Goal: Communication & Community: Answer question/provide support

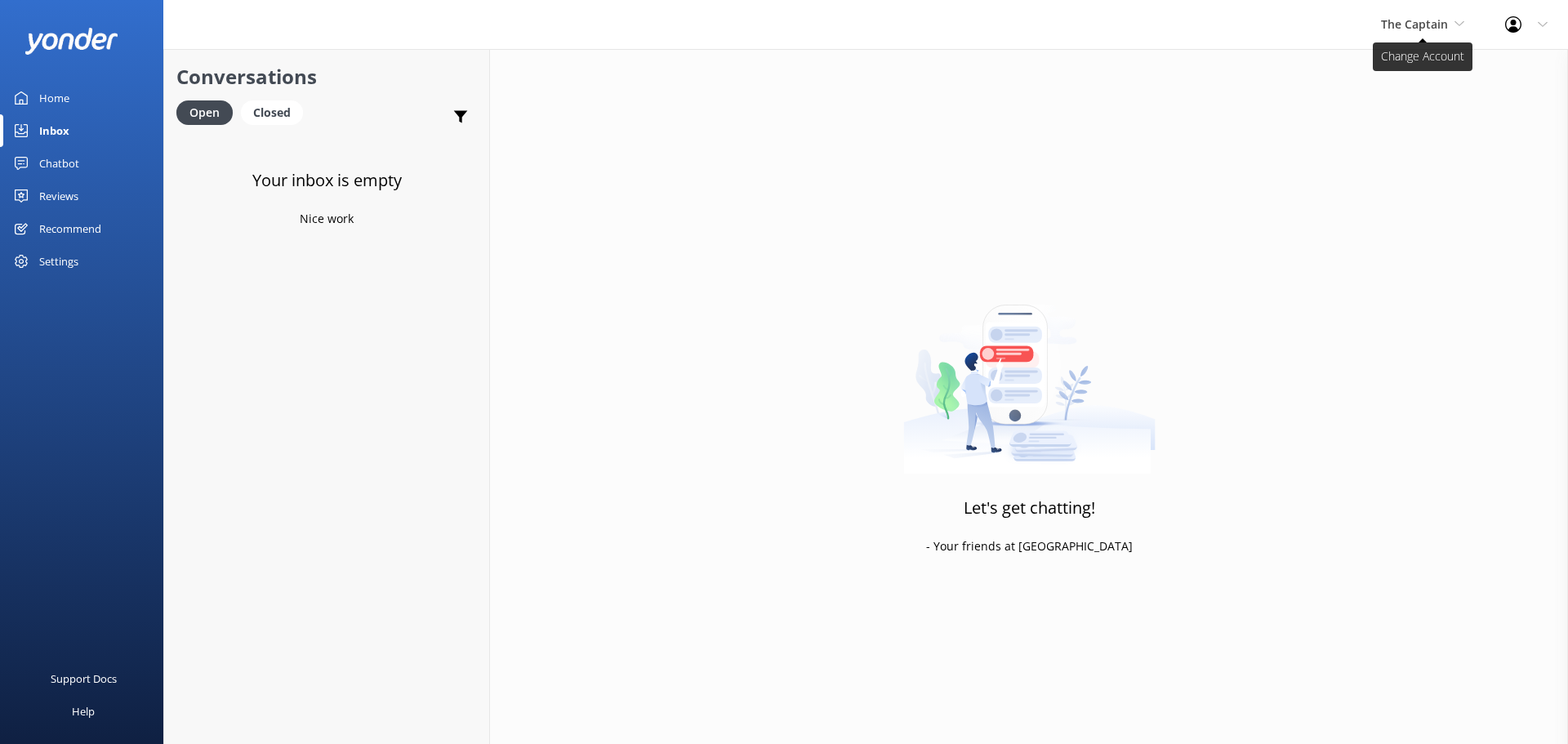
click at [1428, 17] on span "The Captain" at bounding box center [1415, 24] width 67 height 15
click at [1398, 67] on link "De [GEOGRAPHIC_DATA]" at bounding box center [1442, 68] width 163 height 39
click at [1422, 16] on span "De [GEOGRAPHIC_DATA]" at bounding box center [1382, 24] width 134 height 15
click at [1385, 100] on link "Aruba's Activities Expert" at bounding box center [1375, 107] width 163 height 39
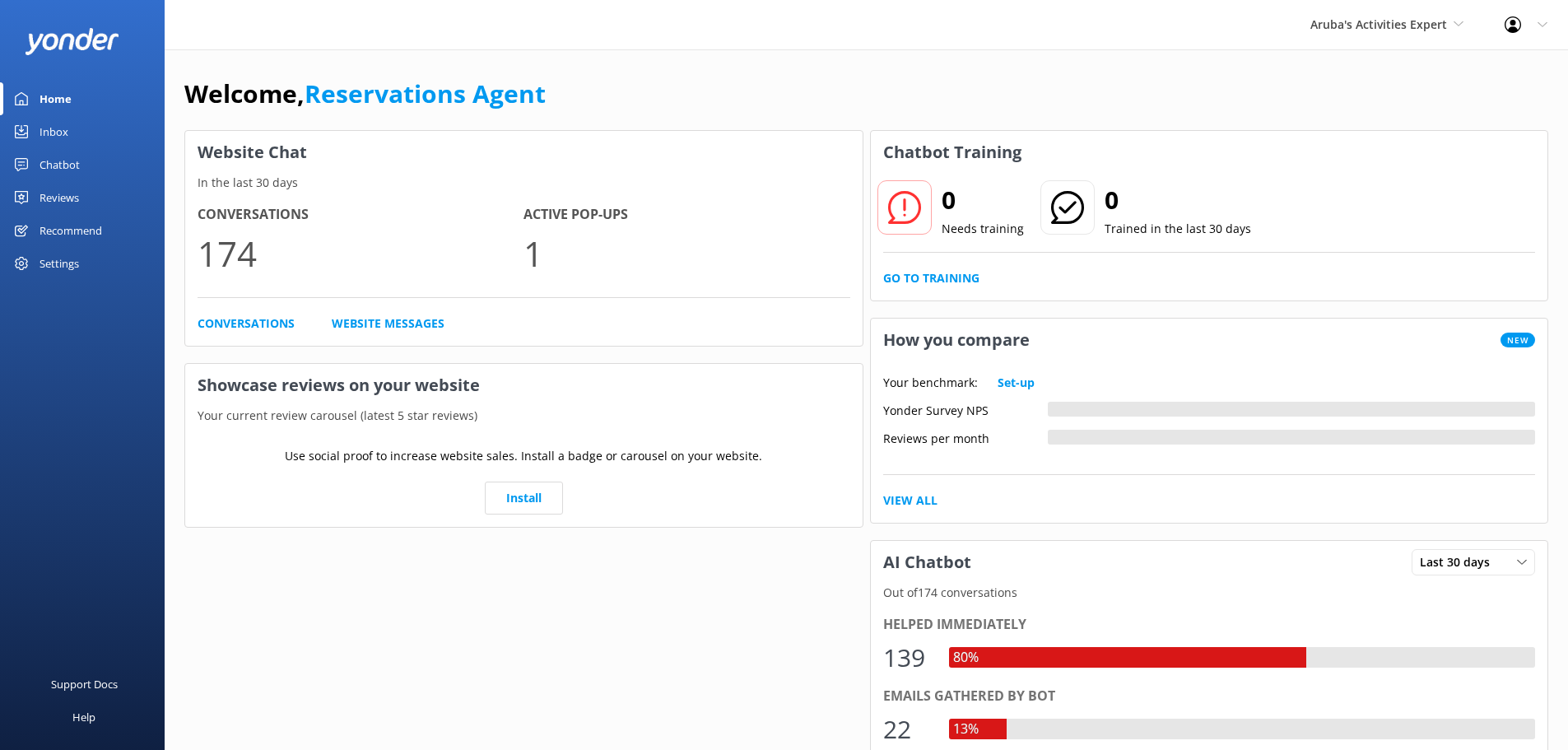
click at [90, 134] on link "Inbox" at bounding box center [82, 132] width 165 height 33
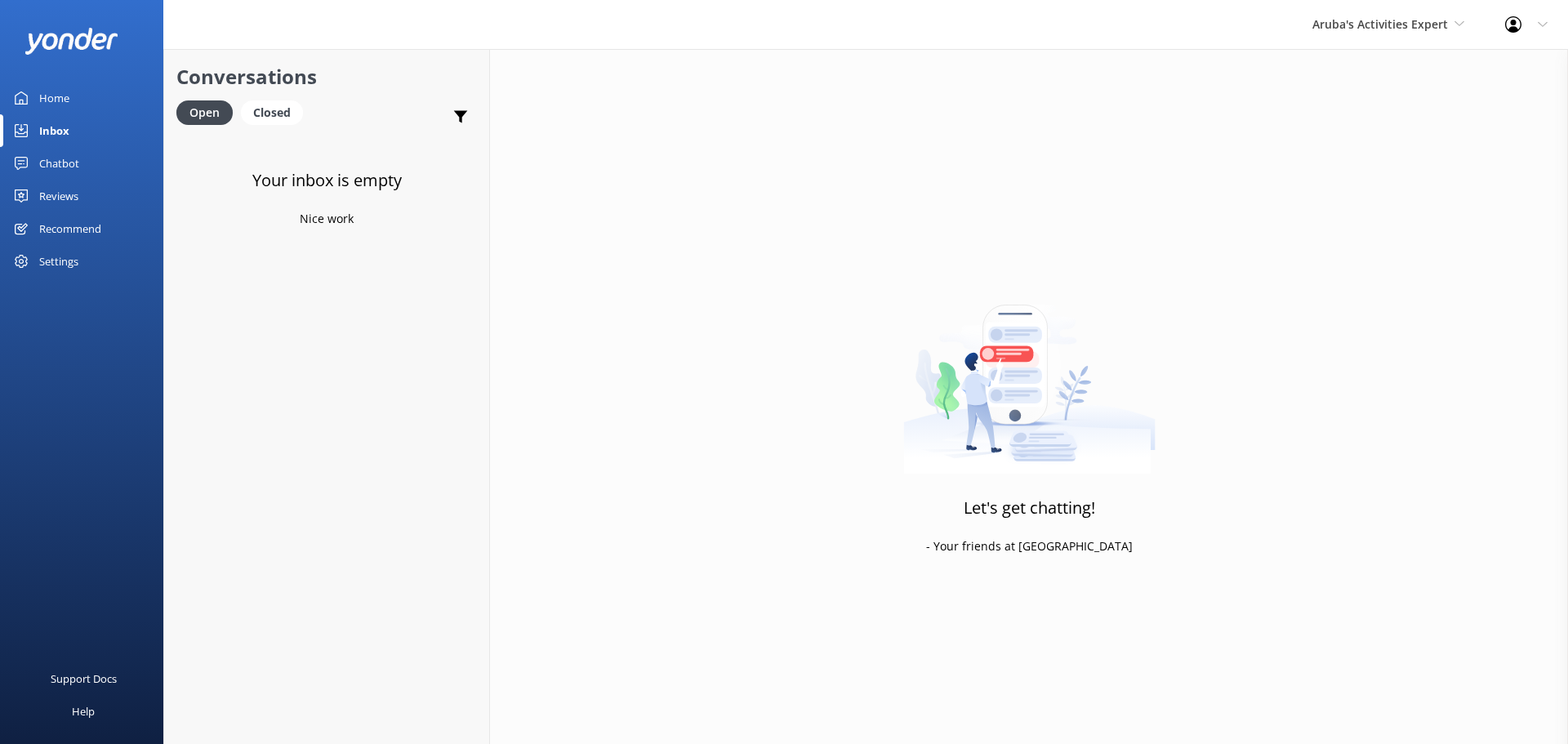
click at [1331, 44] on div "Aruba's Activities Expert De Palm Island Aruba's Activities Expert The Captain" at bounding box center [1388, 24] width 193 height 49
click at [1302, 126] on link "Aruba's Activities Expert" at bounding box center [1373, 107] width 163 height 39
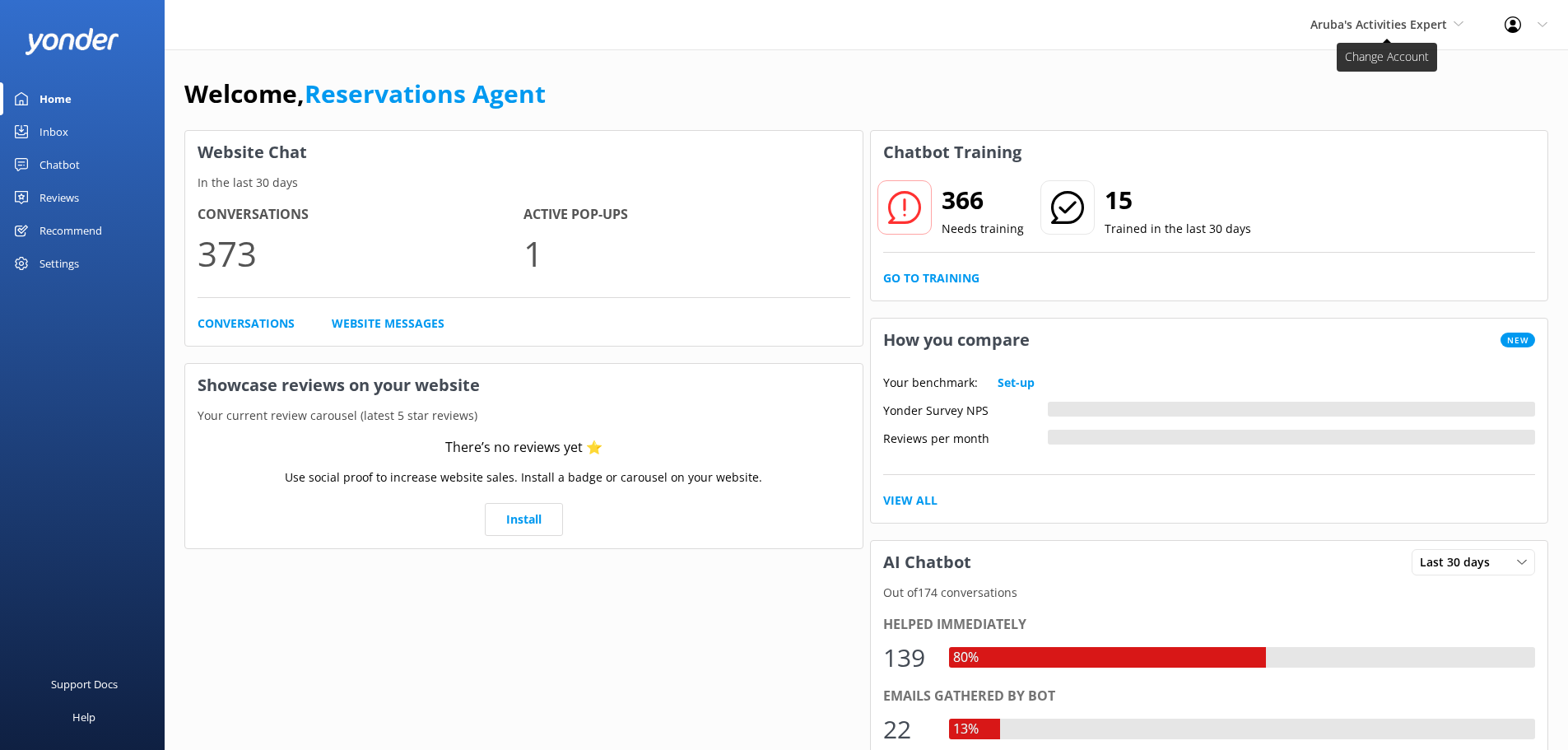
click at [1407, 20] on span "Aruba's Activities Expert" at bounding box center [1378, 24] width 137 height 15
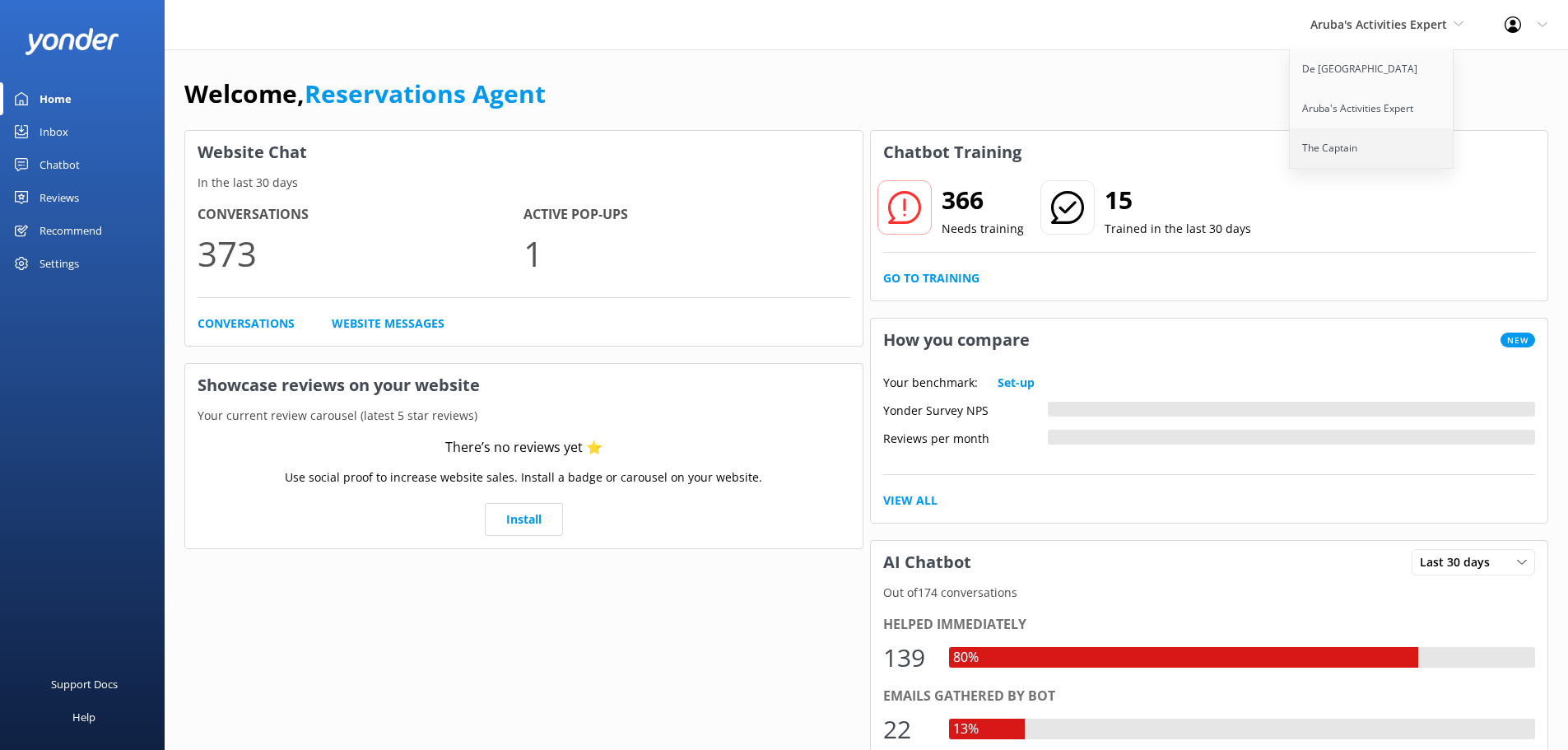
click at [1350, 148] on link "The Captain" at bounding box center [1372, 147] width 165 height 39
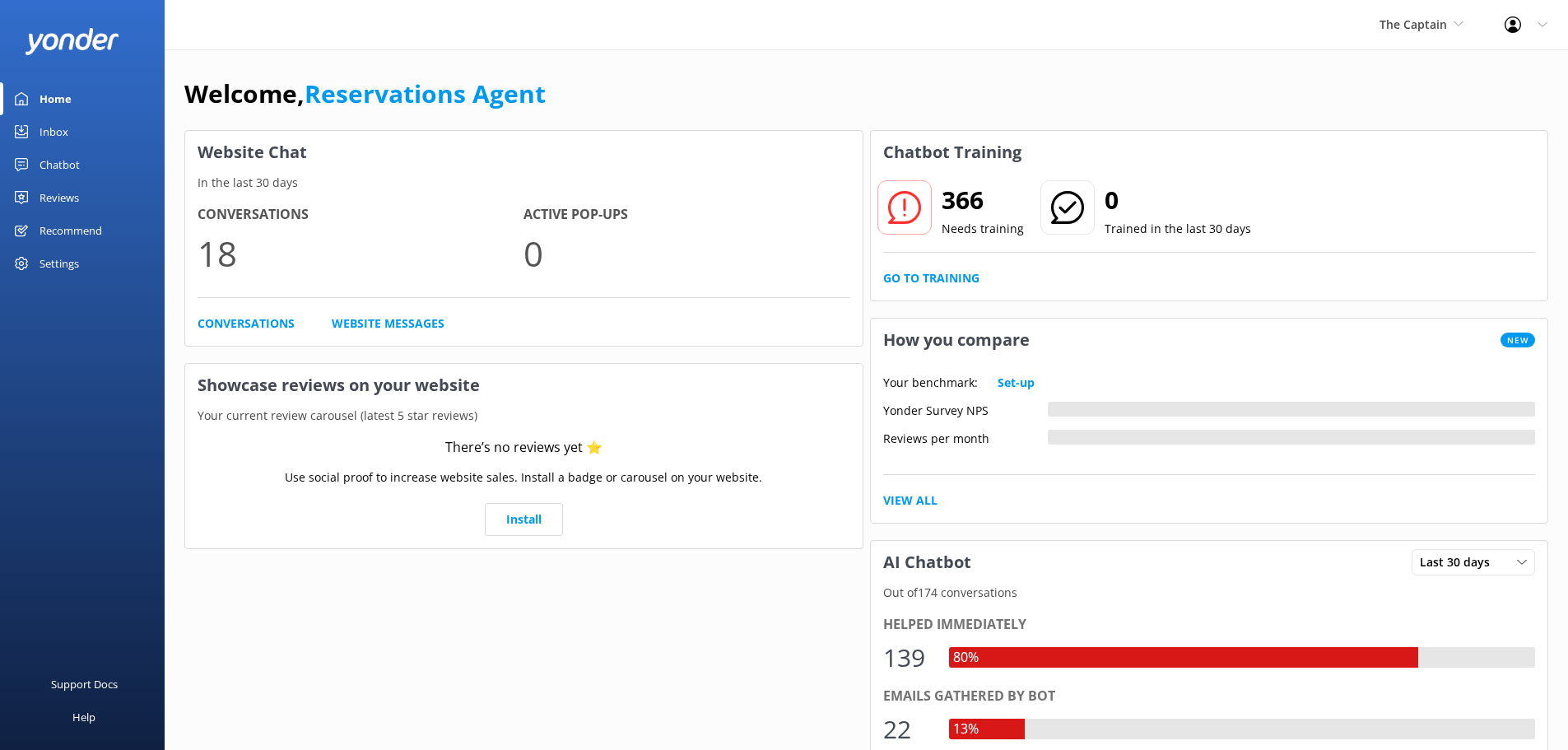
click at [76, 128] on link "Inbox" at bounding box center [82, 132] width 165 height 33
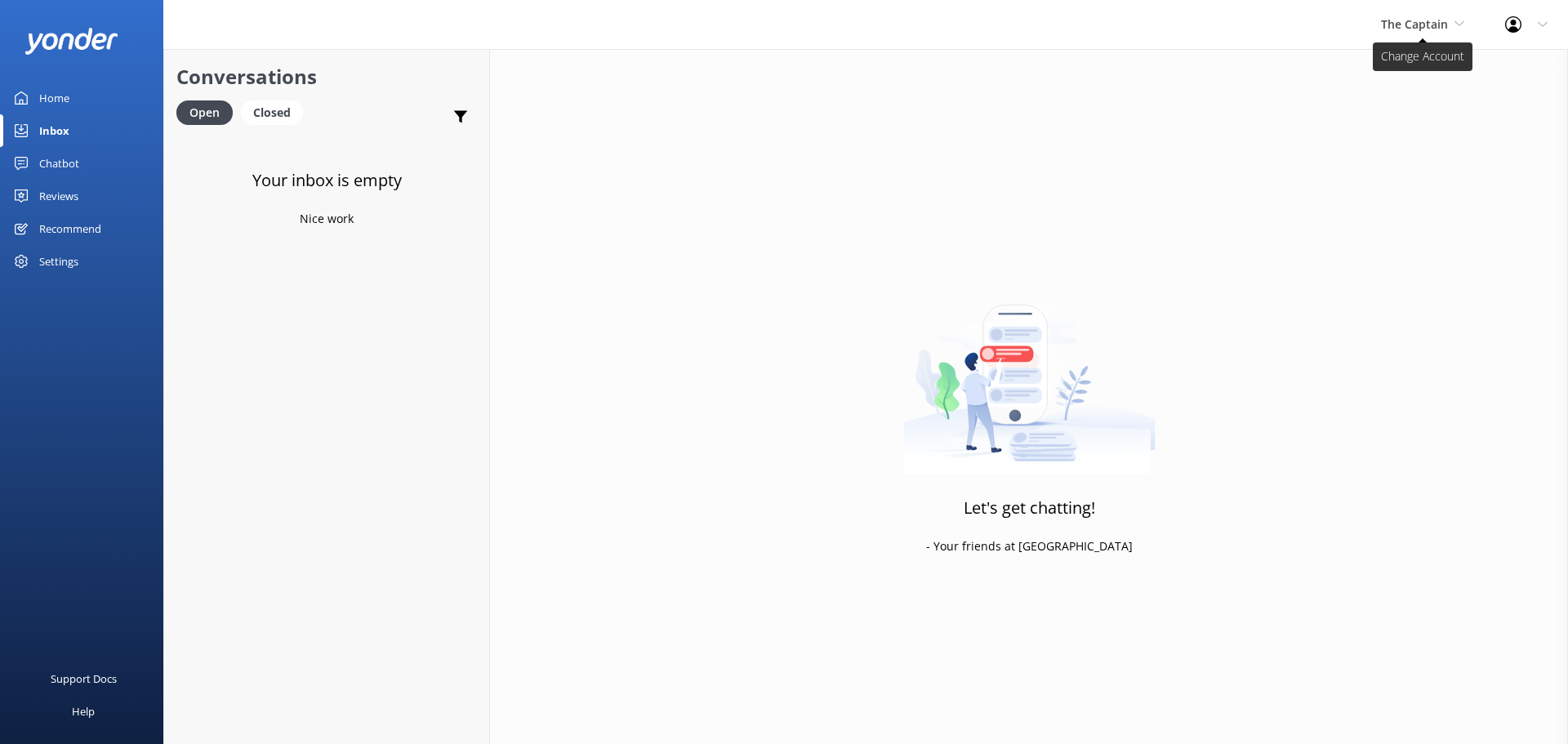
click at [1416, 31] on span "The Captain" at bounding box center [1415, 24] width 67 height 15
click at [1404, 66] on link "De [GEOGRAPHIC_DATA]" at bounding box center [1442, 68] width 163 height 39
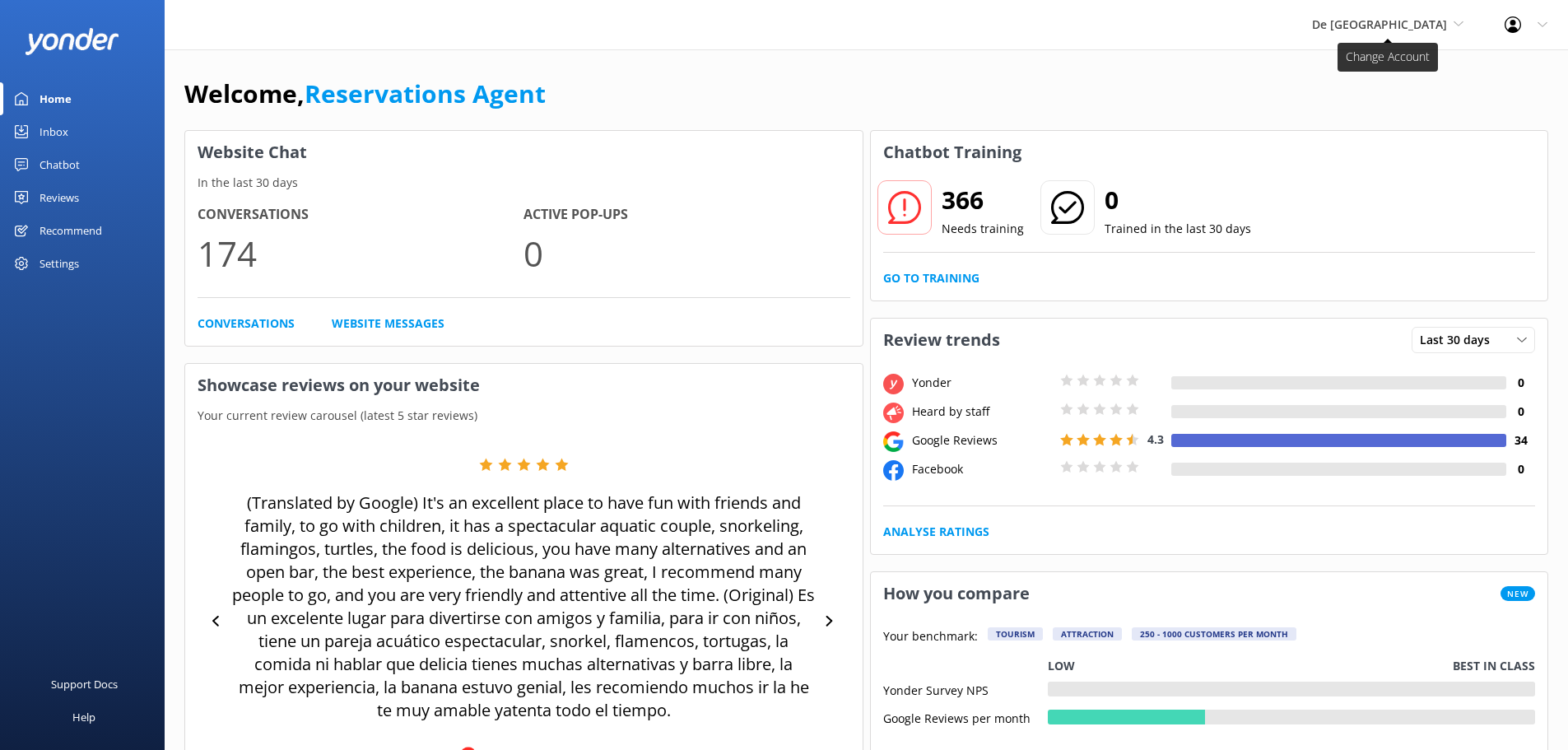
click at [1409, 22] on span "De [GEOGRAPHIC_DATA]" at bounding box center [1379, 24] width 135 height 15
click at [1418, 84] on link "De [GEOGRAPHIC_DATA]" at bounding box center [1373, 68] width 165 height 39
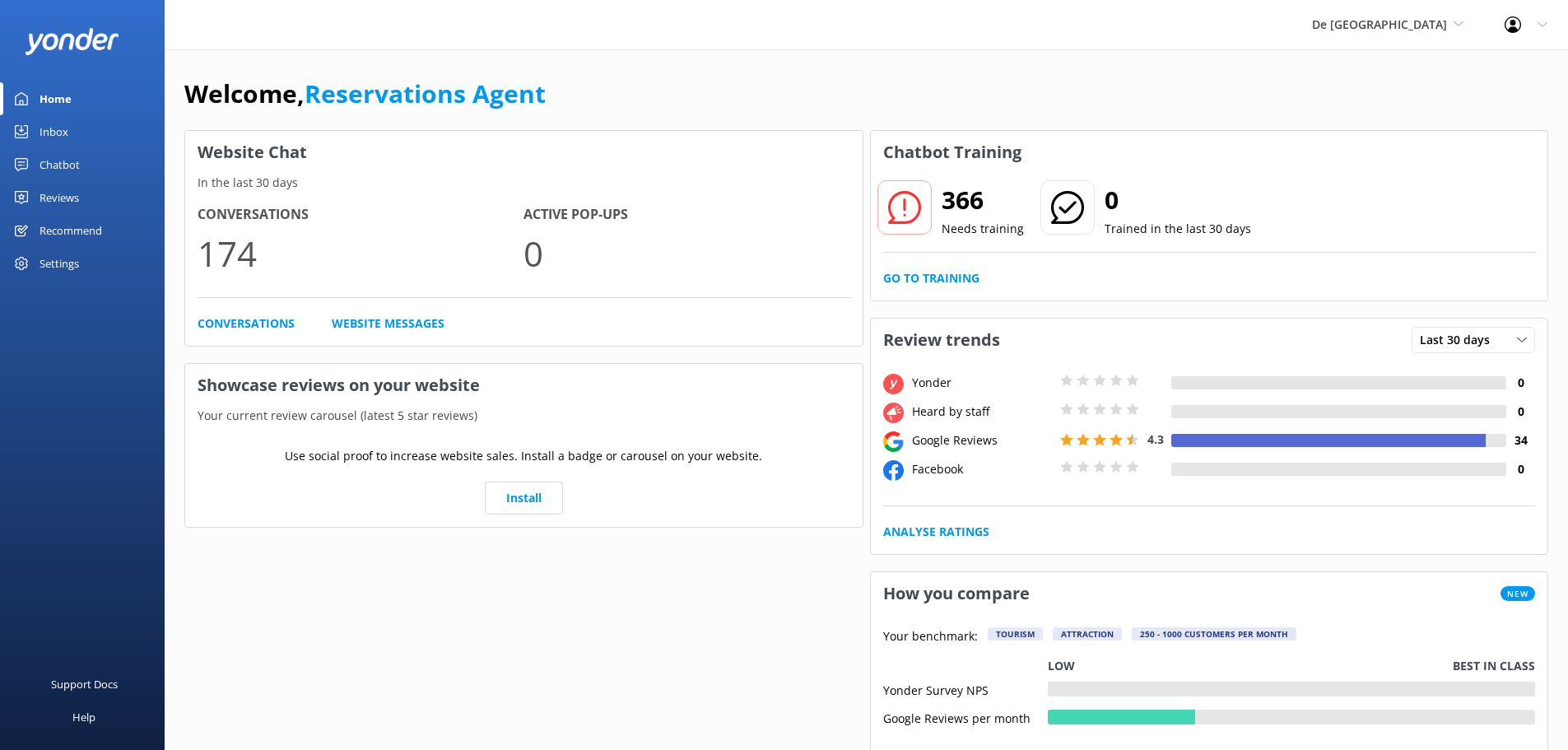
click at [84, 130] on link "Inbox" at bounding box center [82, 132] width 165 height 33
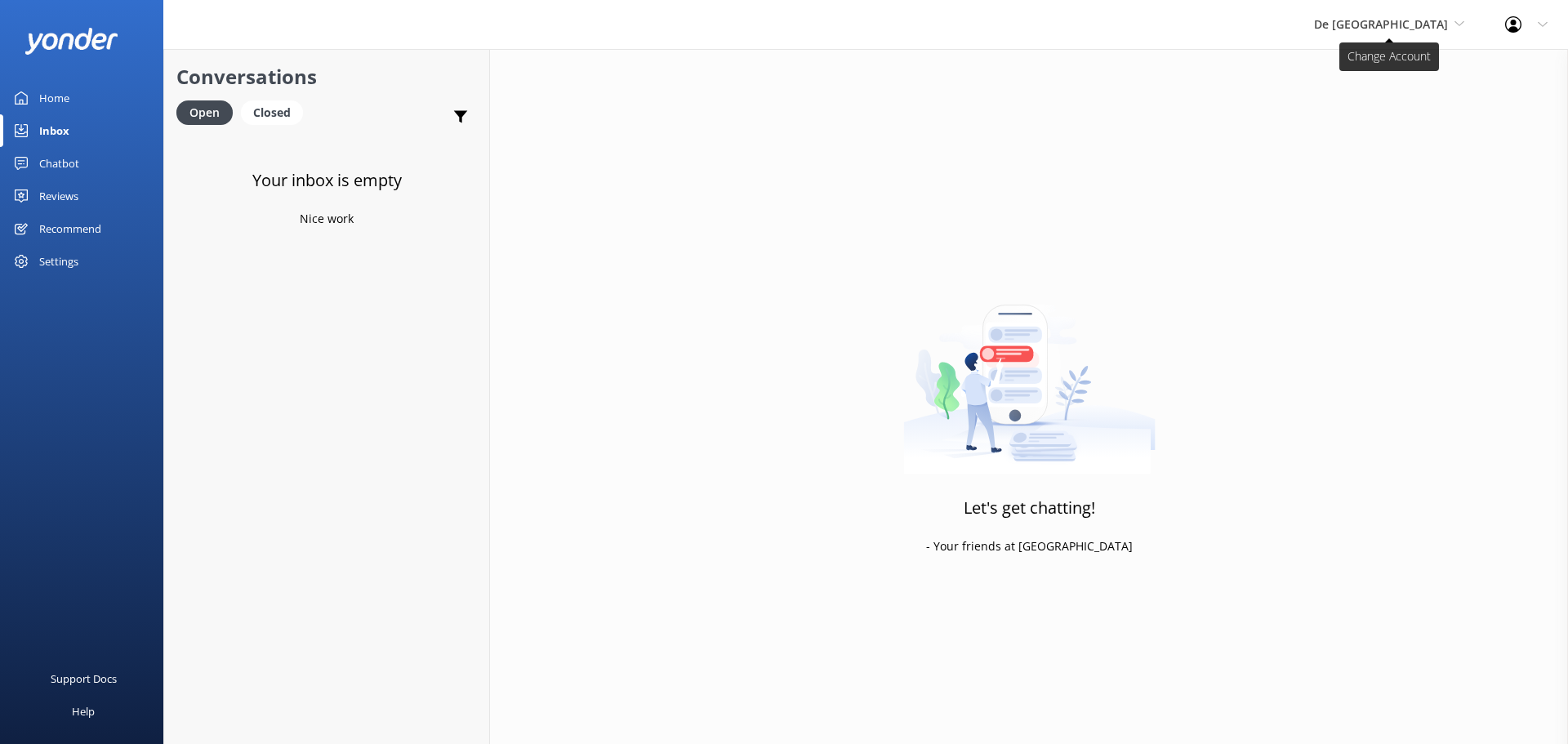
click at [1402, 23] on span "De [GEOGRAPHIC_DATA]" at bounding box center [1382, 24] width 134 height 15
click at [1392, 109] on link "Aruba's Activities Expert" at bounding box center [1375, 107] width 163 height 39
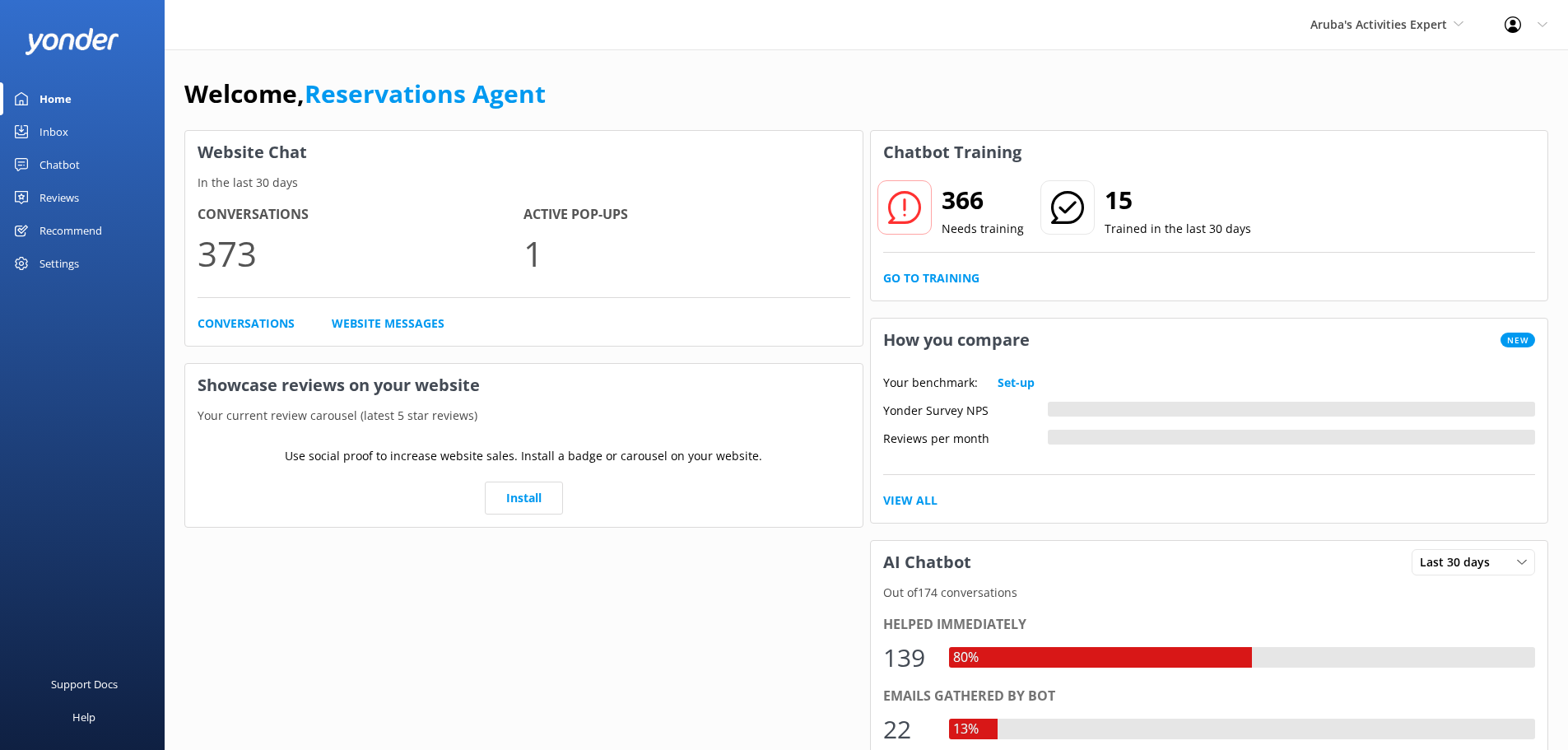
click at [77, 131] on link "Inbox" at bounding box center [82, 132] width 165 height 33
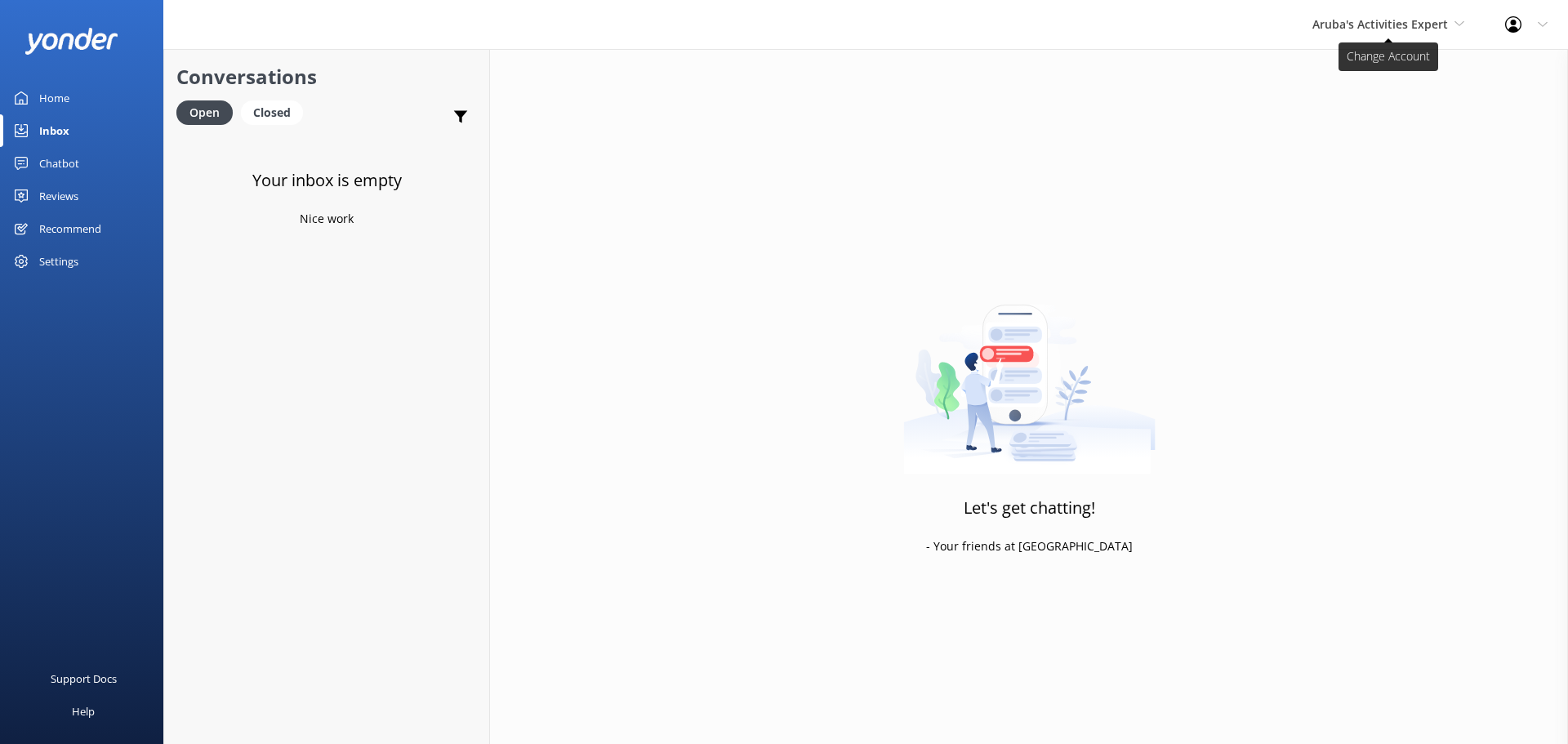
click at [1397, 24] on span "Aruba's Activities Expert" at bounding box center [1381, 24] width 136 height 15
click at [1392, 137] on link "The Captain" at bounding box center [1373, 146] width 163 height 39
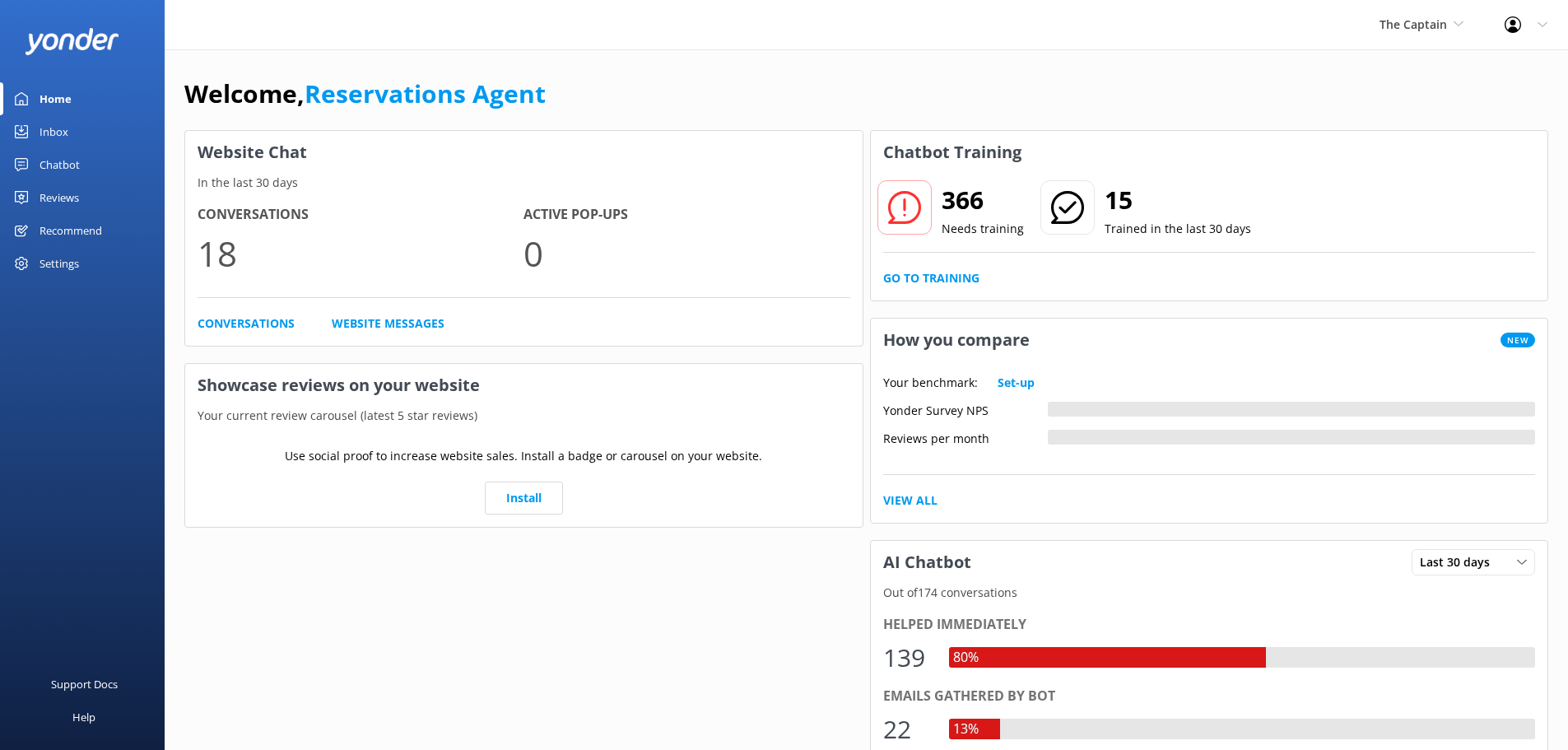
click at [58, 137] on div "Inbox" at bounding box center [54, 132] width 29 height 33
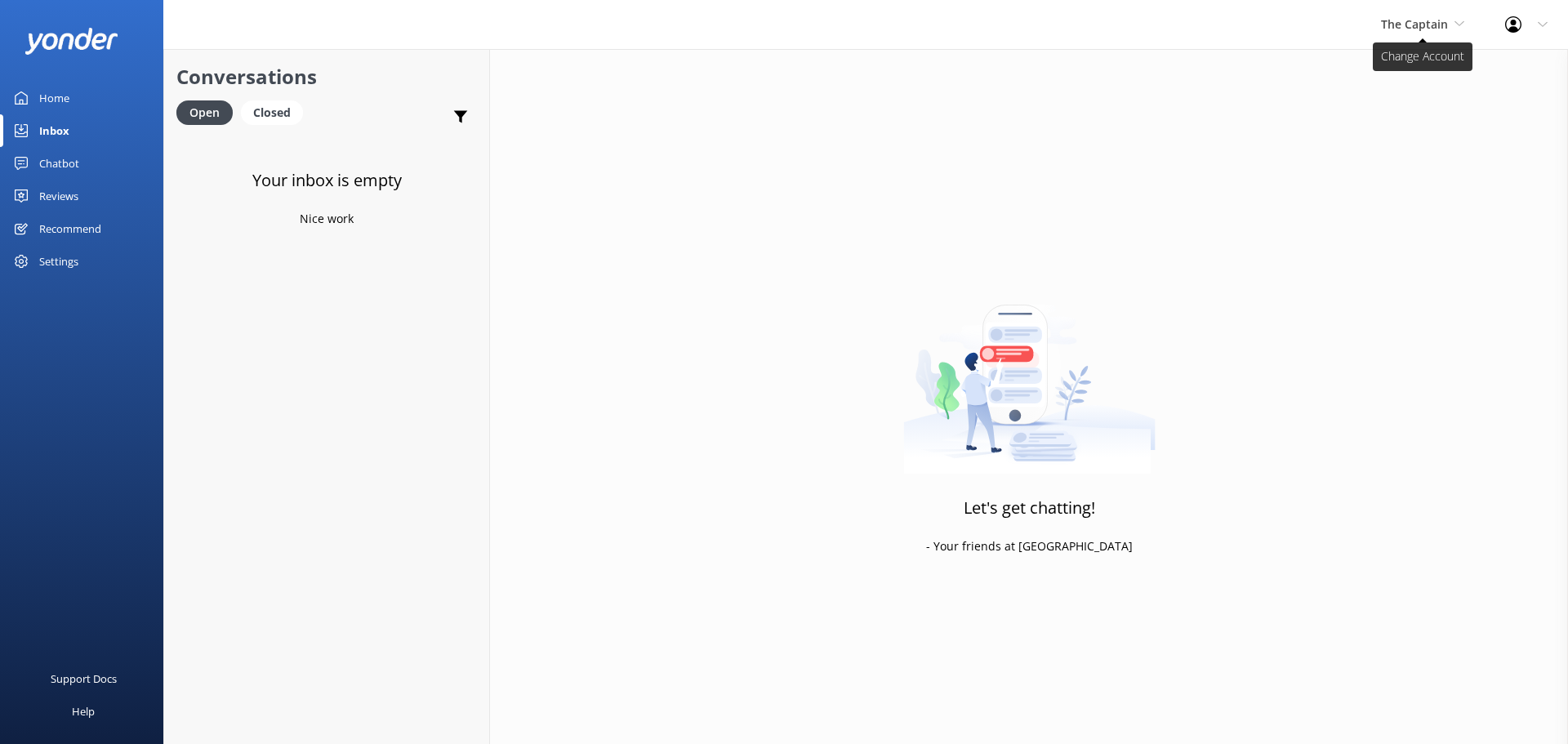
click at [1414, 17] on span "The Captain" at bounding box center [1415, 24] width 67 height 15
click at [1432, 38] on div "The Captain De Palm Island Aruba's Activities Expert The Captain" at bounding box center [1423, 24] width 124 height 49
click at [1437, 77] on link "De [GEOGRAPHIC_DATA]" at bounding box center [1442, 68] width 163 height 39
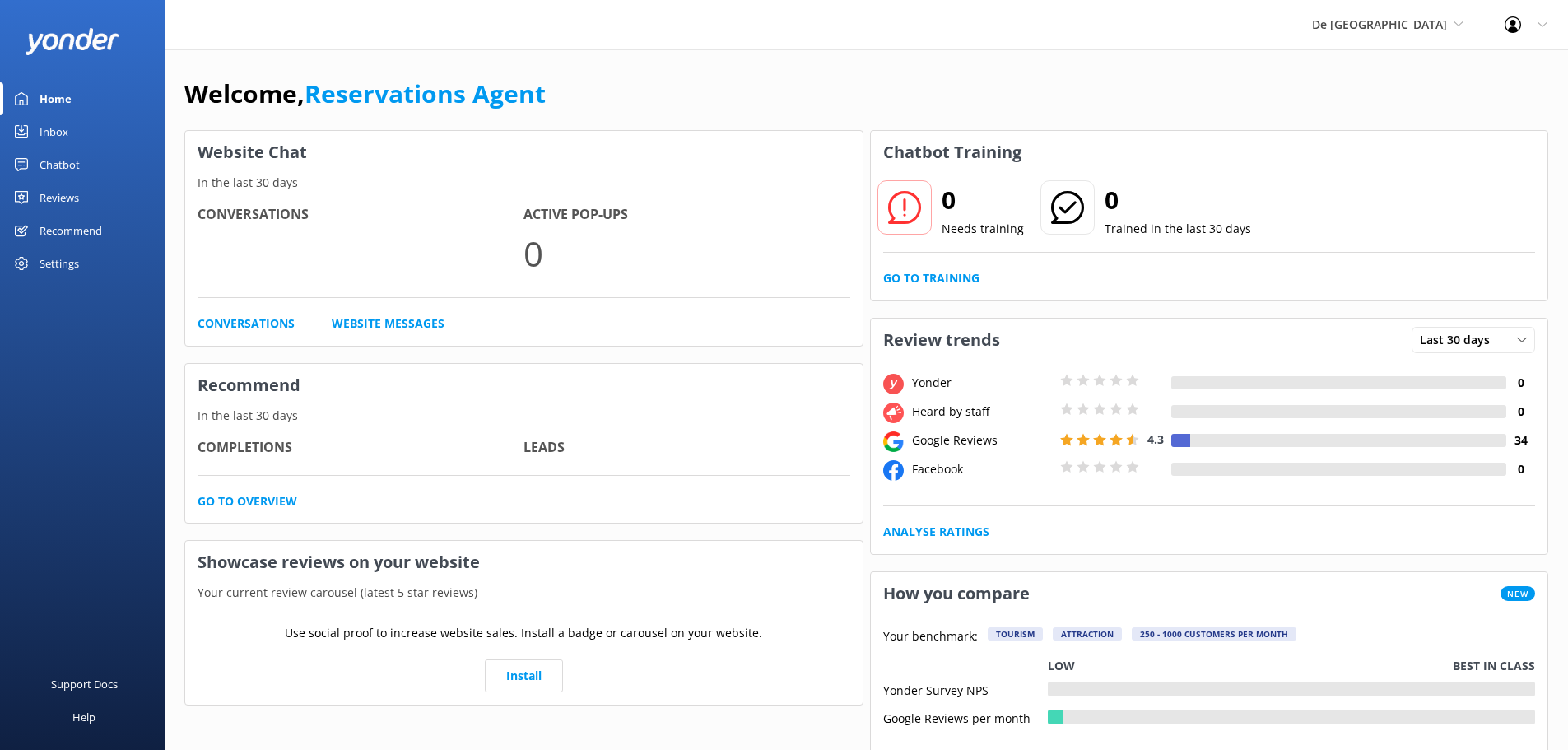
click at [56, 134] on div "Inbox" at bounding box center [54, 132] width 29 height 33
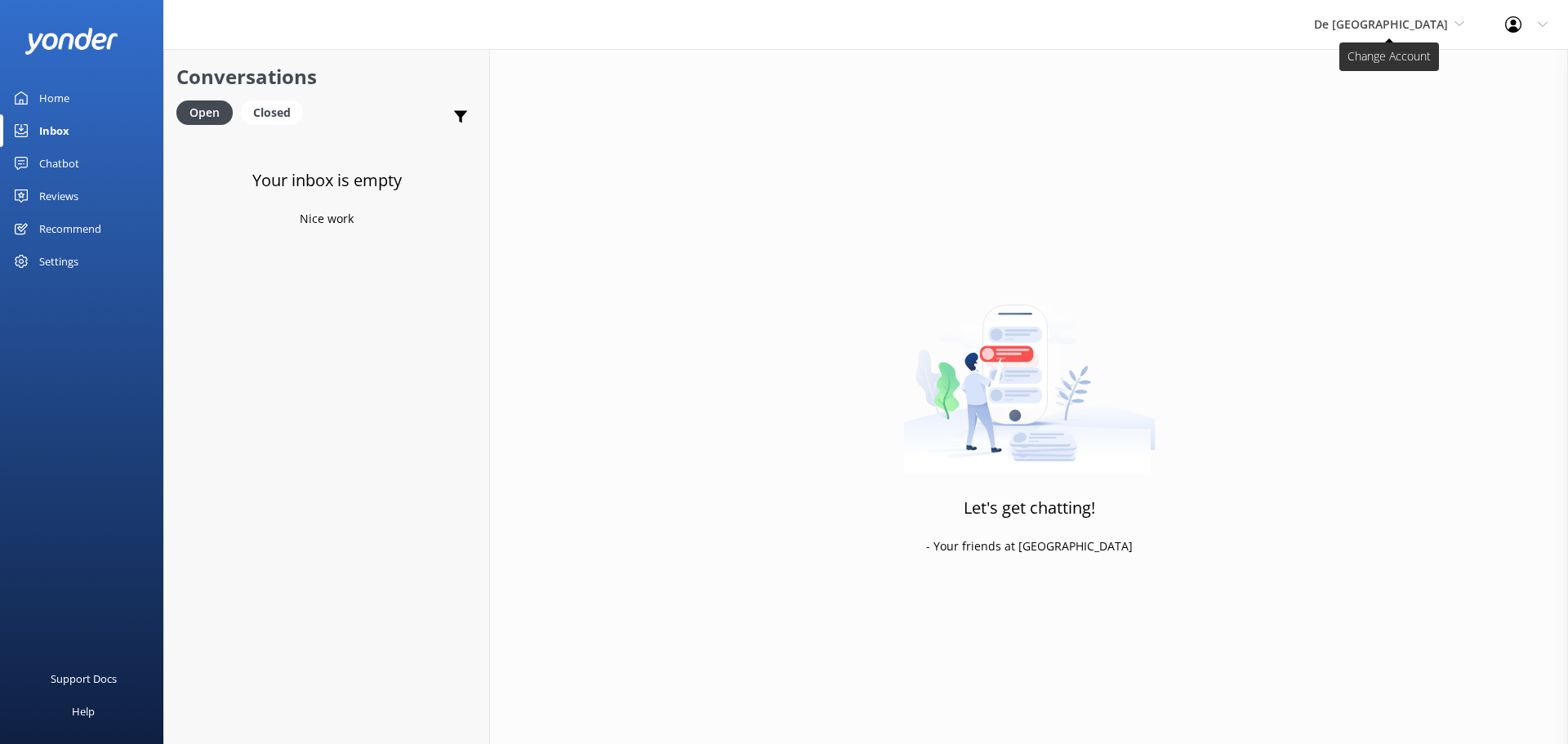
click at [1412, 26] on span "De [GEOGRAPHIC_DATA]" at bounding box center [1382, 24] width 134 height 15
click at [1401, 103] on link "Aruba's Activities Expert" at bounding box center [1375, 107] width 163 height 39
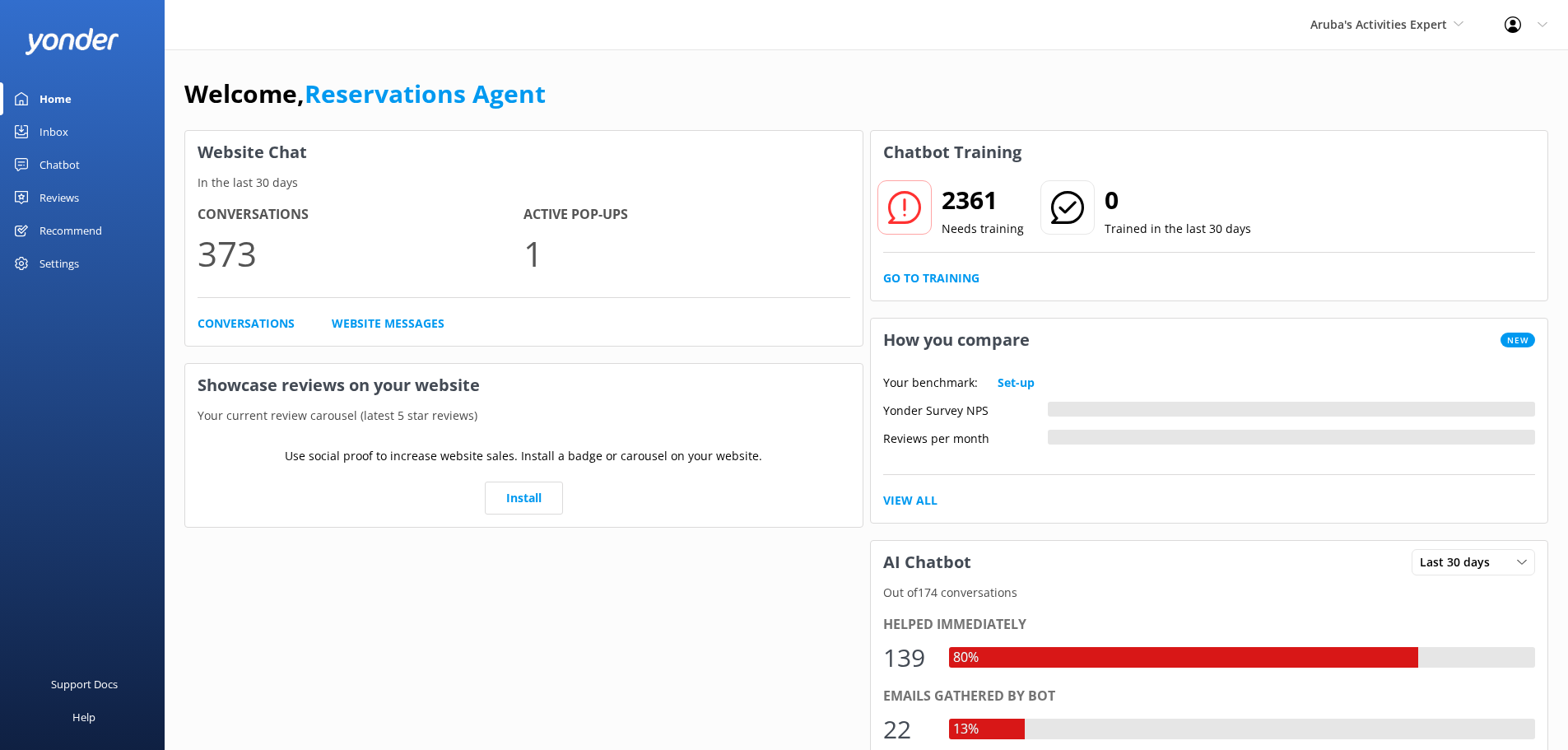
click at [65, 139] on div "Inbox" at bounding box center [54, 132] width 29 height 33
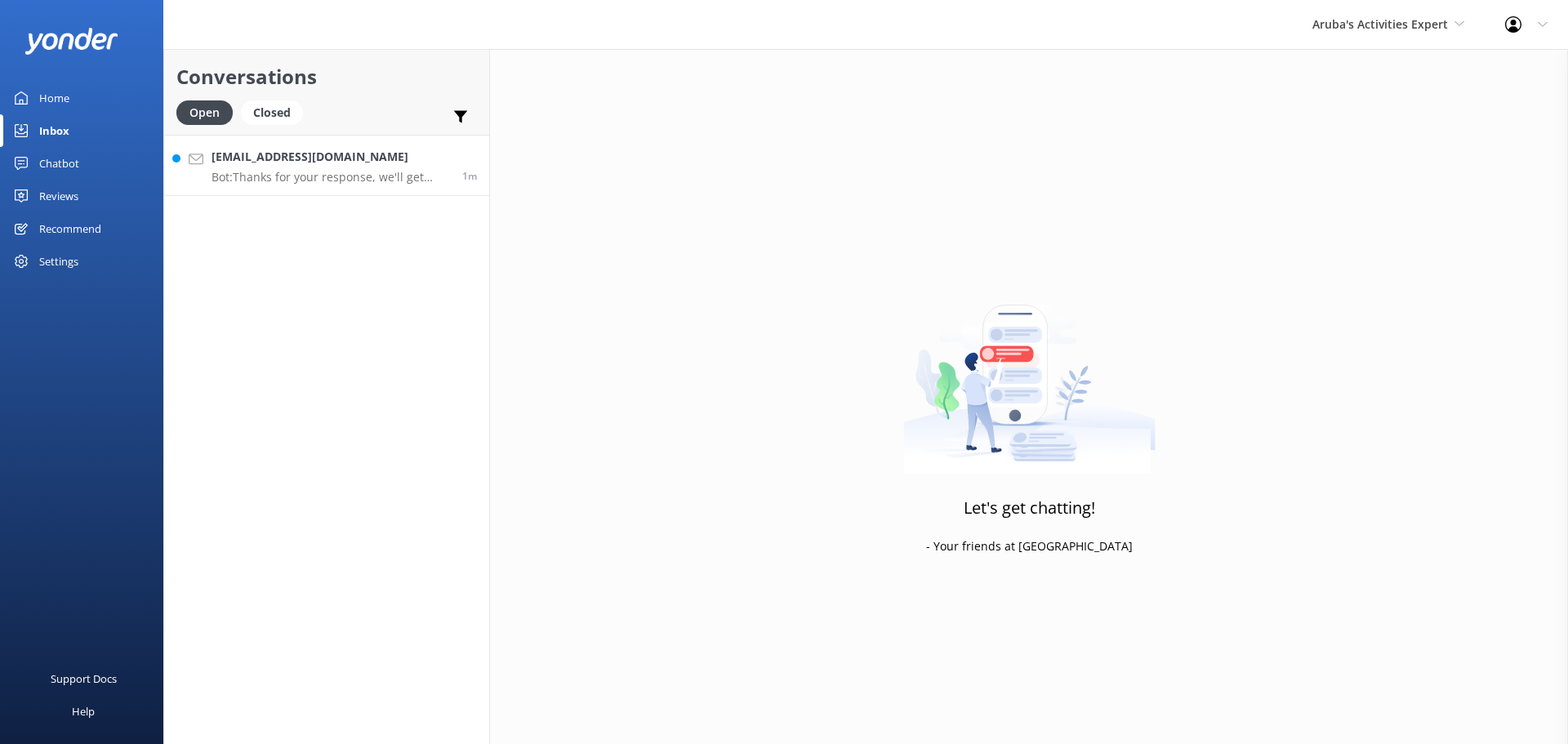
click at [317, 171] on p "Bot: Thanks for your response, we'll get back to you as soon as we can during o…" at bounding box center [331, 177] width 239 height 14
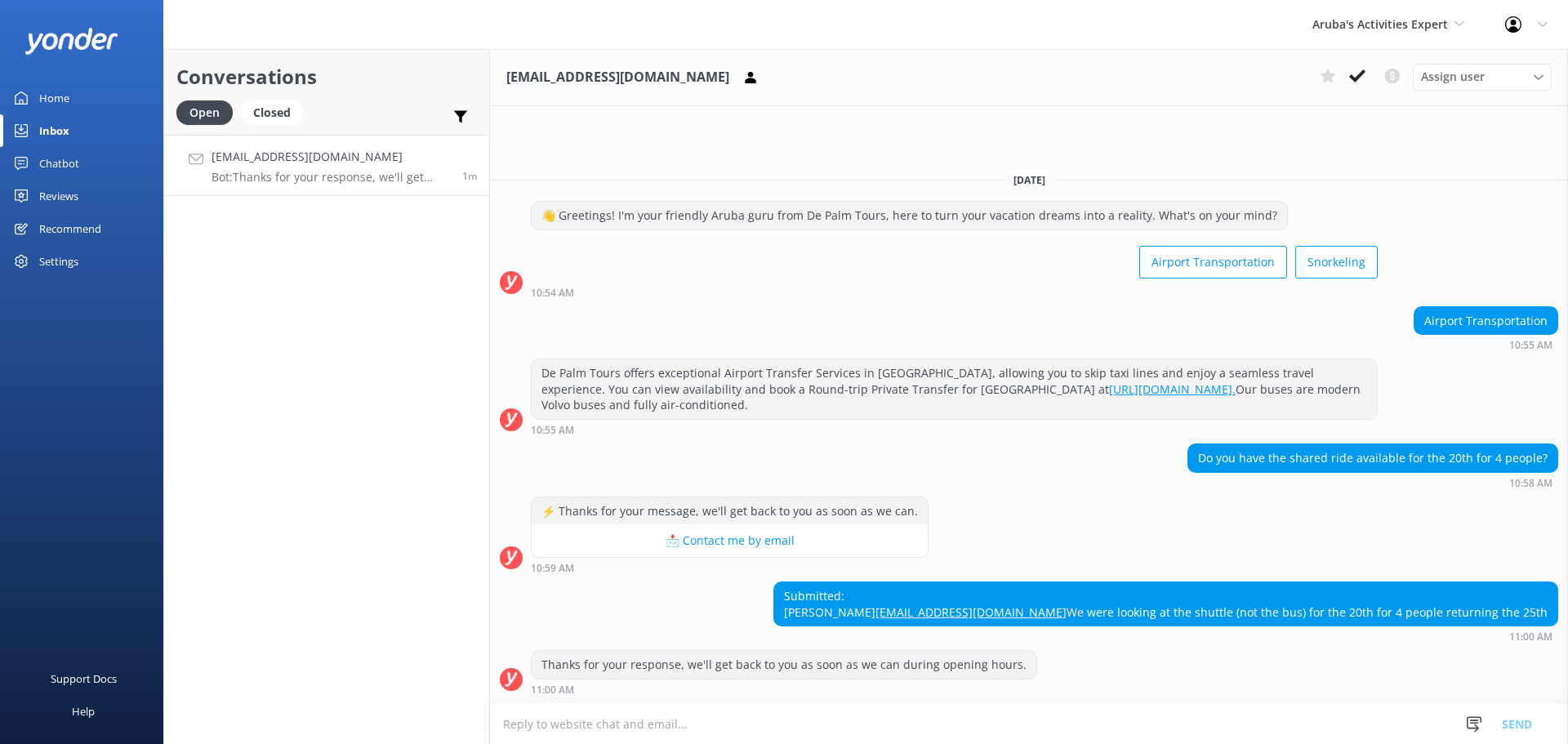
click at [703, 718] on textarea at bounding box center [1029, 724] width 1078 height 40
type textarea "g"
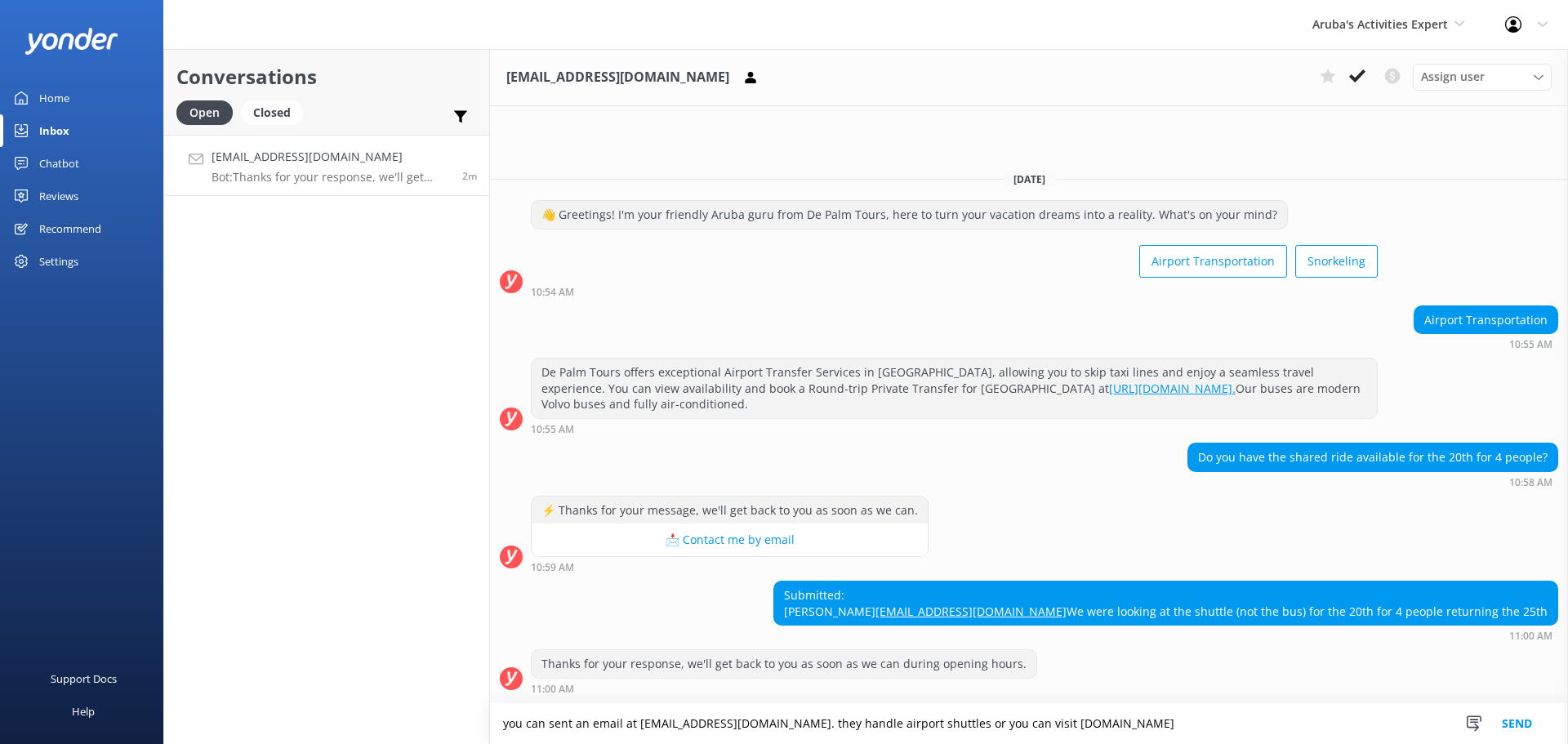
type textarea "you can sent an email at [EMAIL_ADDRESS][DOMAIN_NAME]. they handle airport shut…"
click at [1512, 712] on button "Send" at bounding box center [1517, 723] width 61 height 41
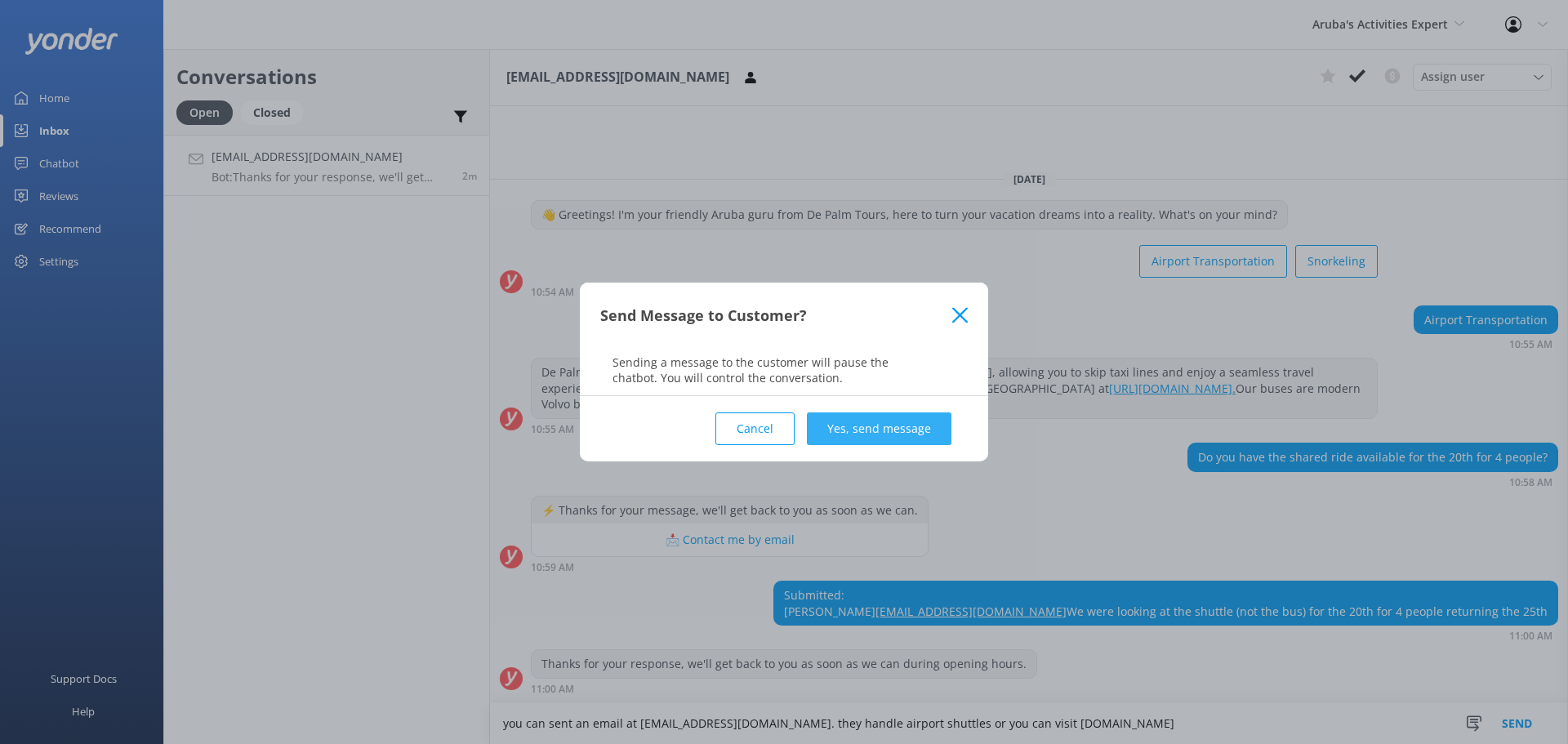
click at [892, 422] on button "Yes, send message" at bounding box center [879, 429] width 144 height 32
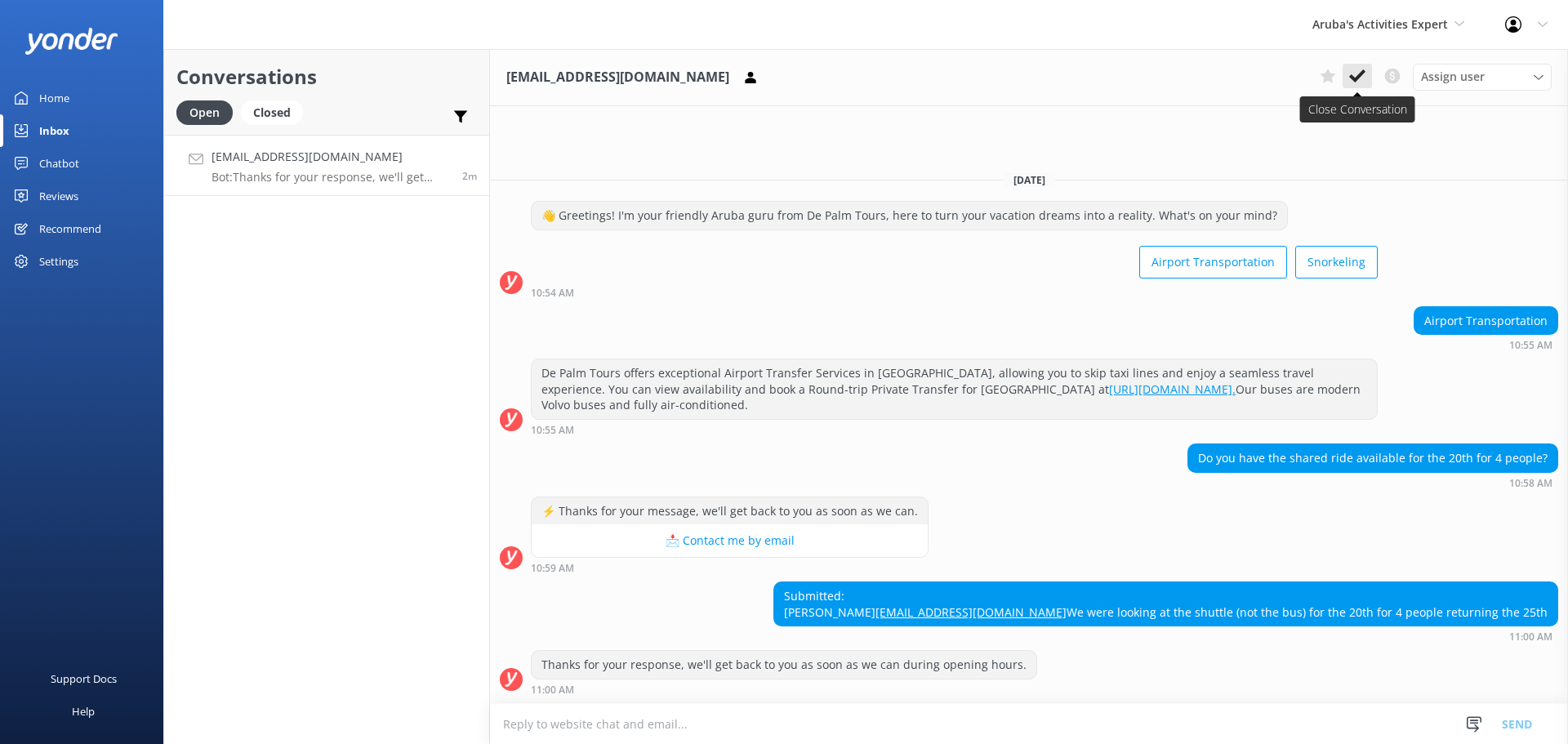
click at [1351, 69] on icon at bounding box center [1357, 75] width 16 height 16
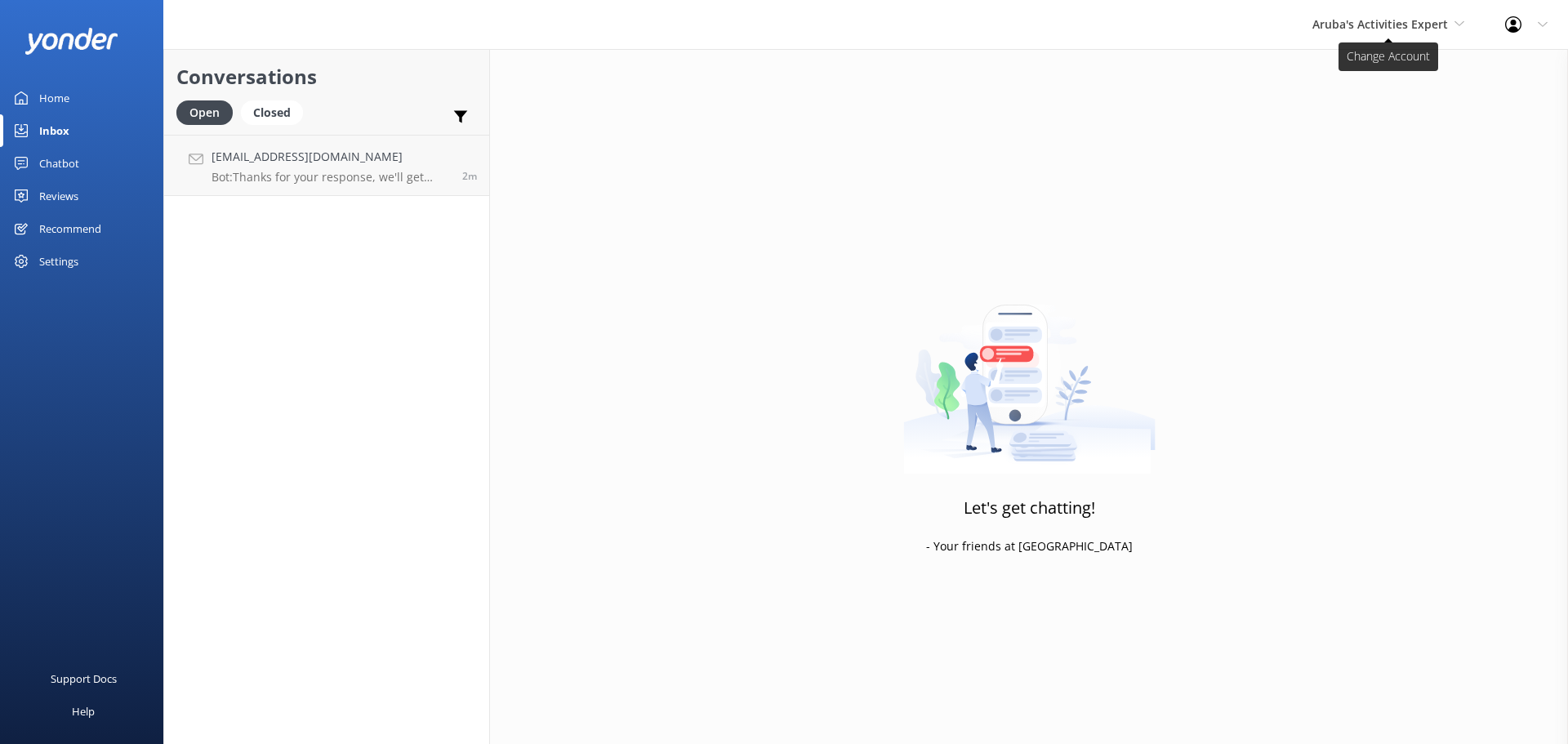
click at [1356, 26] on span "Aruba's Activities Expert" at bounding box center [1381, 24] width 136 height 15
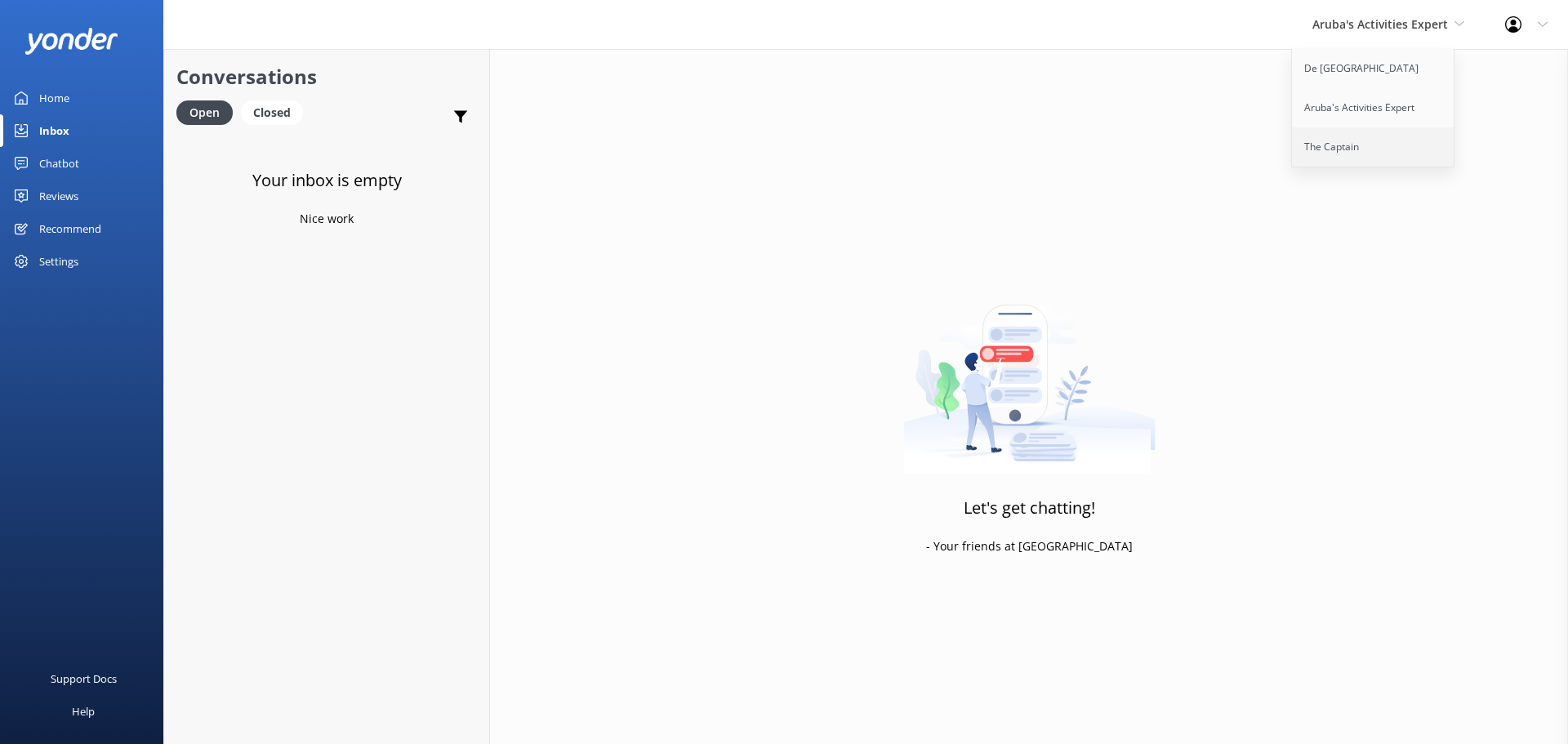
click at [1364, 138] on link "The Captain" at bounding box center [1373, 146] width 163 height 39
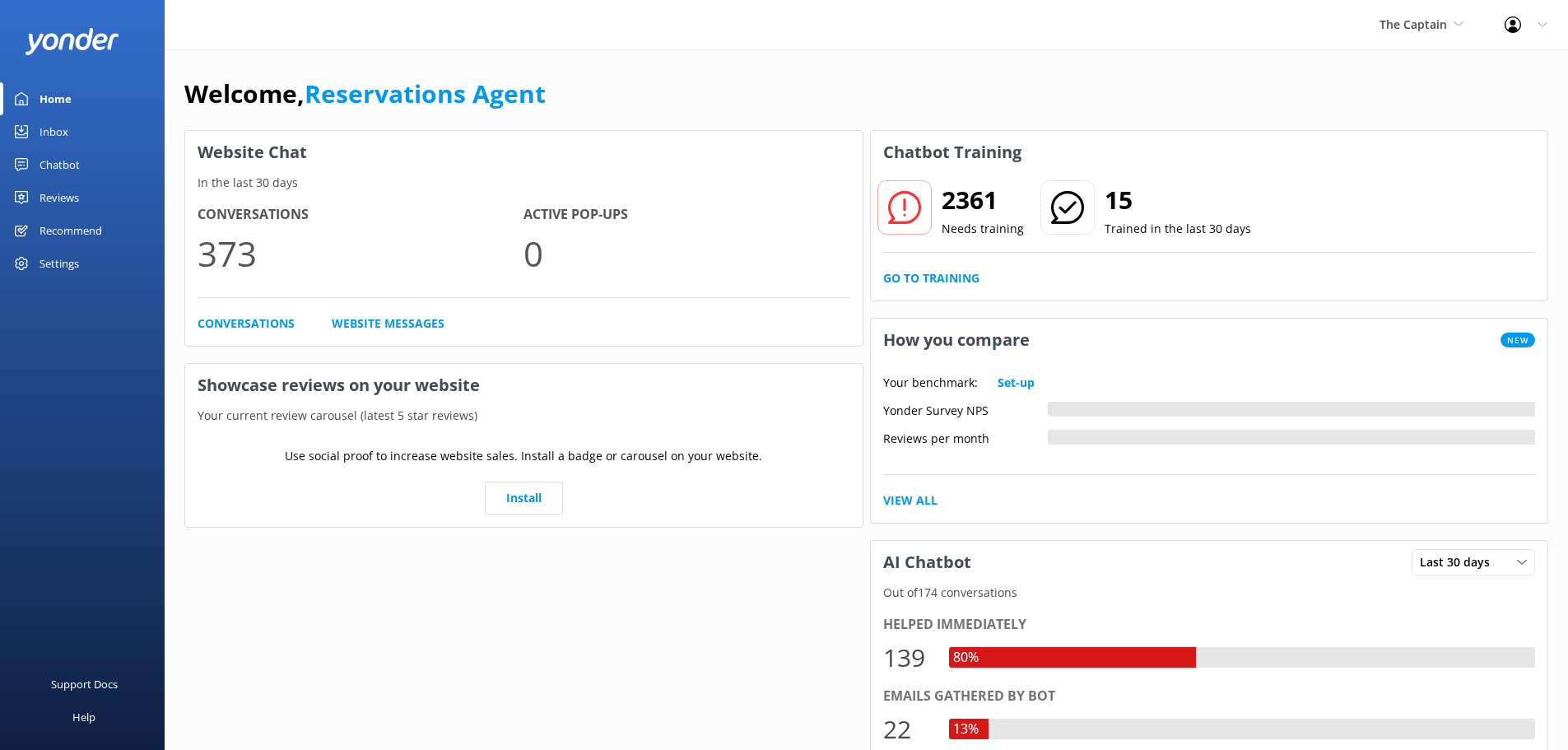
click at [105, 136] on link "Inbox" at bounding box center [82, 132] width 165 height 33
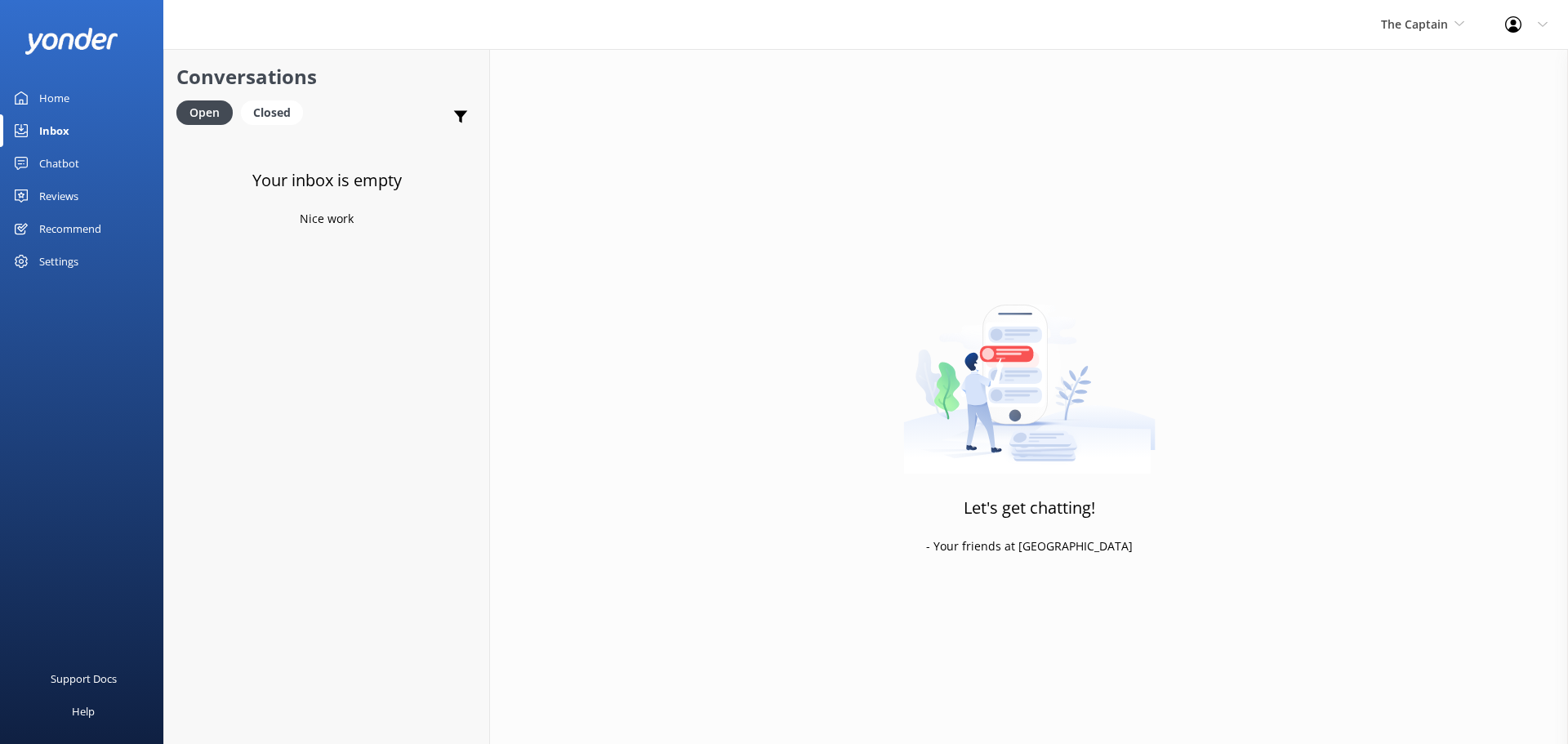
click at [1416, 12] on div "The Captain De Palm Island Aruba's Activities Expert The Captain" at bounding box center [1423, 24] width 124 height 49
click at [1428, 22] on span "The Captain" at bounding box center [1415, 24] width 67 height 15
click at [1410, 67] on link "De [GEOGRAPHIC_DATA]" at bounding box center [1442, 68] width 163 height 39
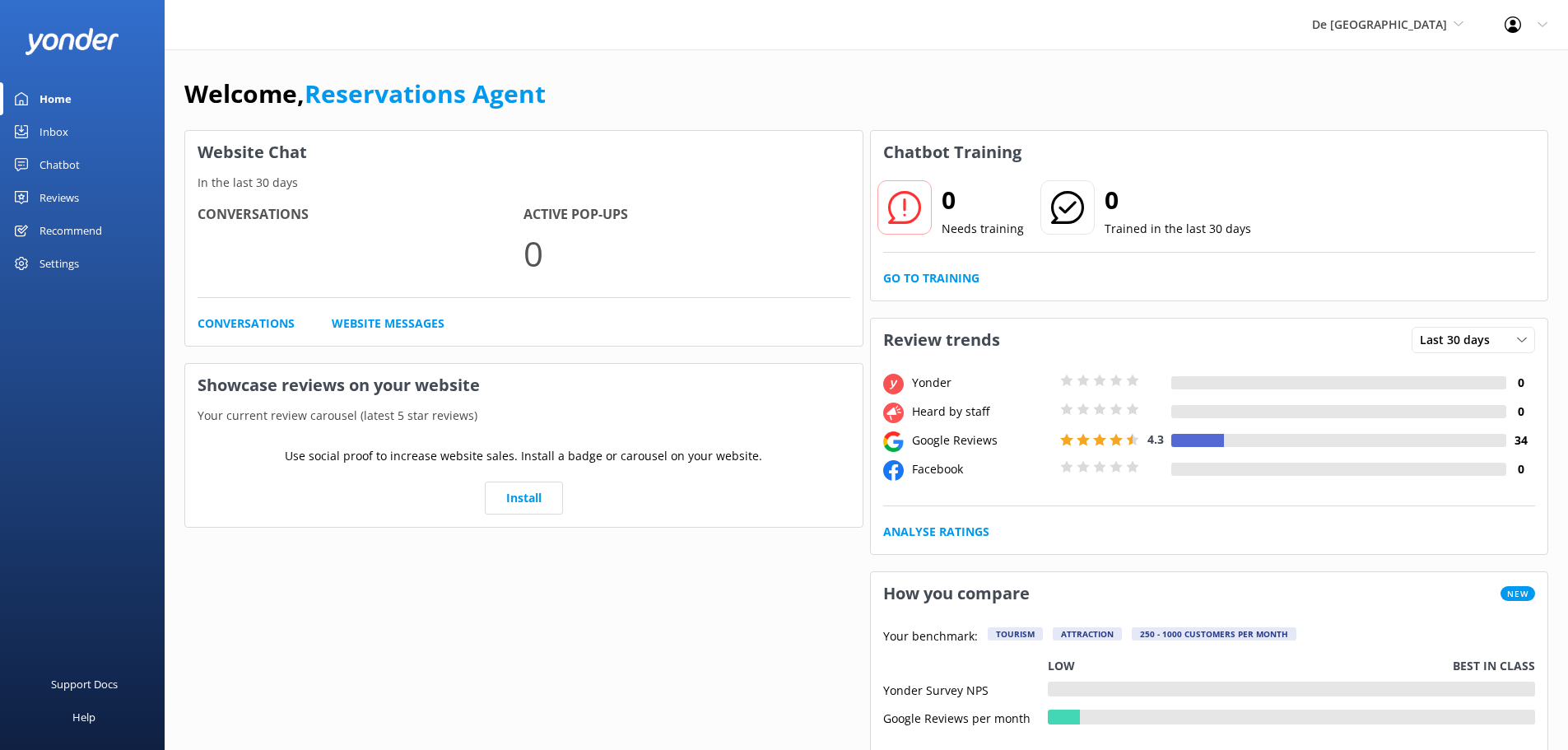
click at [79, 123] on link "Inbox" at bounding box center [82, 132] width 165 height 33
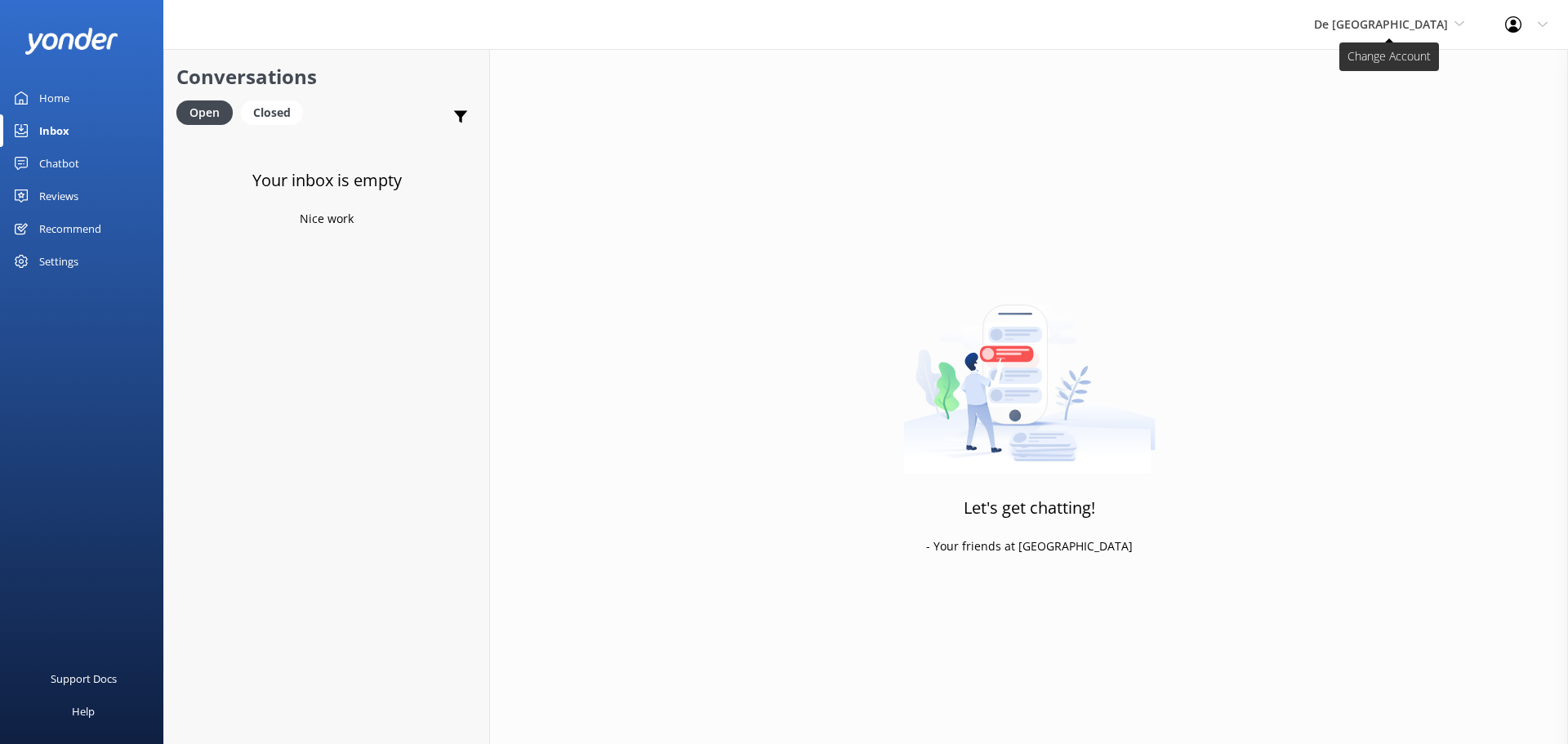
click at [1406, 16] on span "De [GEOGRAPHIC_DATA]" at bounding box center [1382, 24] width 134 height 15
click at [1403, 103] on link "Aruba's Activities Expert" at bounding box center [1375, 107] width 163 height 39
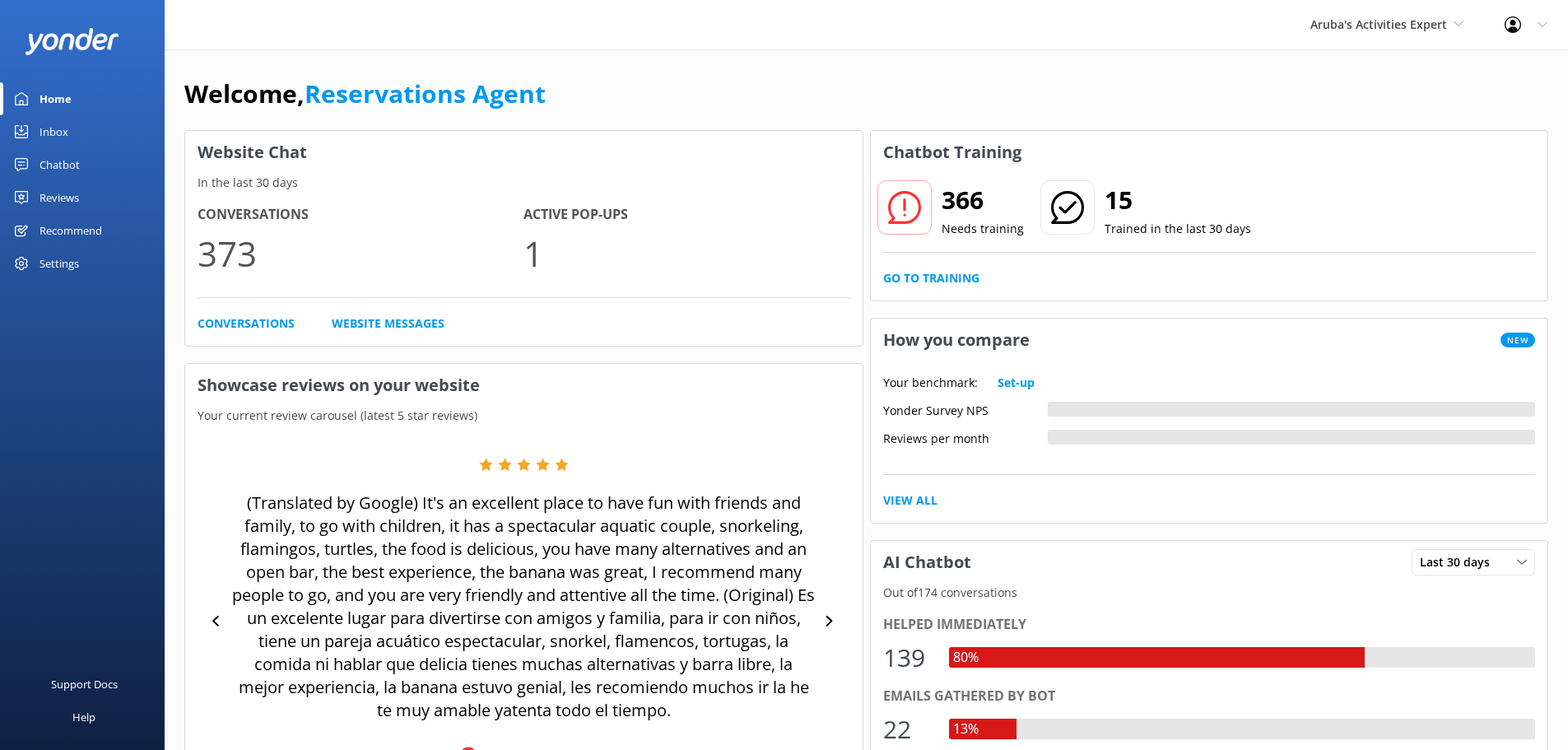
click at [58, 131] on div "Inbox" at bounding box center [54, 132] width 29 height 33
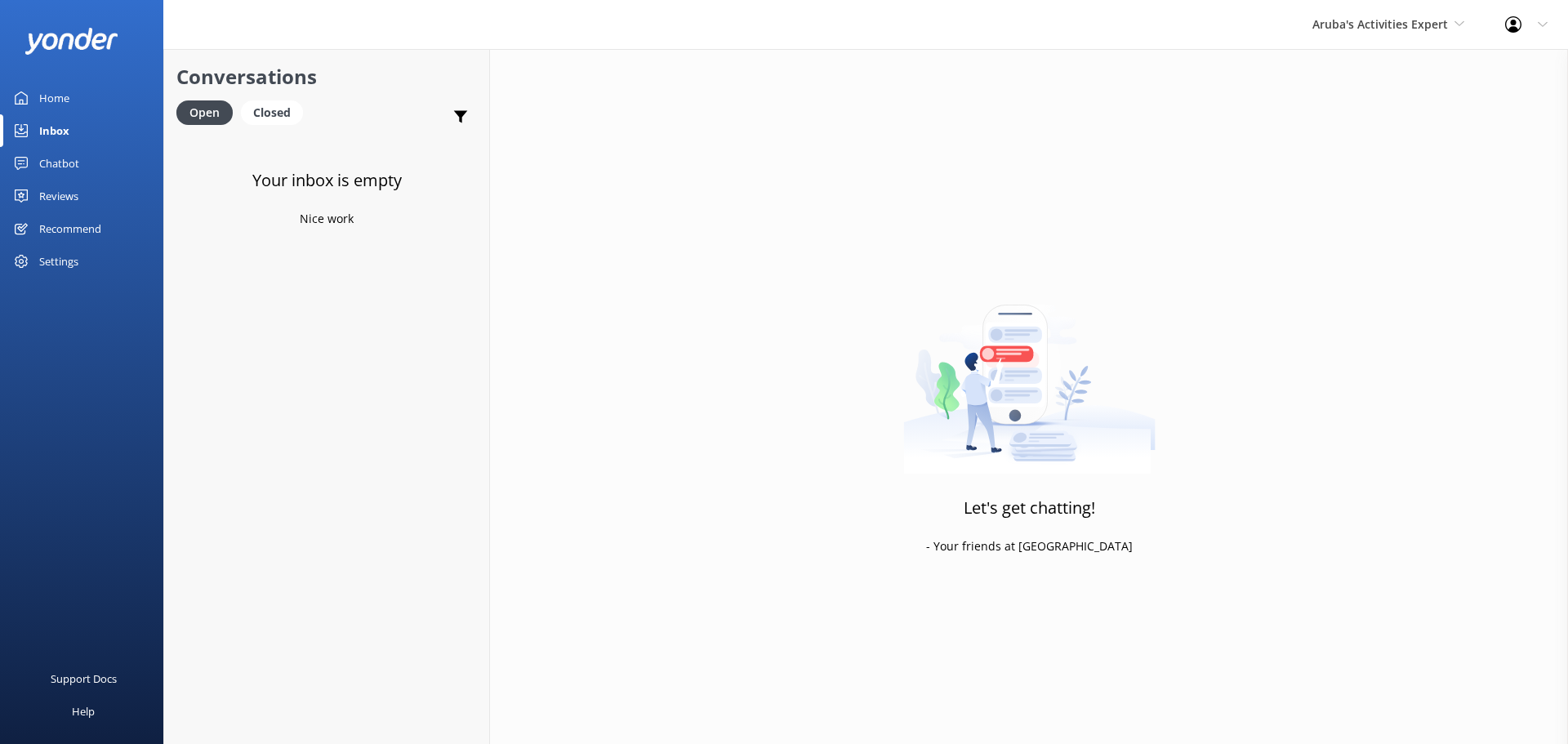
click at [1357, 40] on div "Aruba's Activities Expert De Palm Island Aruba's Activities Expert The Captain" at bounding box center [1388, 24] width 193 height 49
click at [1364, 136] on link "The Captain" at bounding box center [1373, 146] width 163 height 39
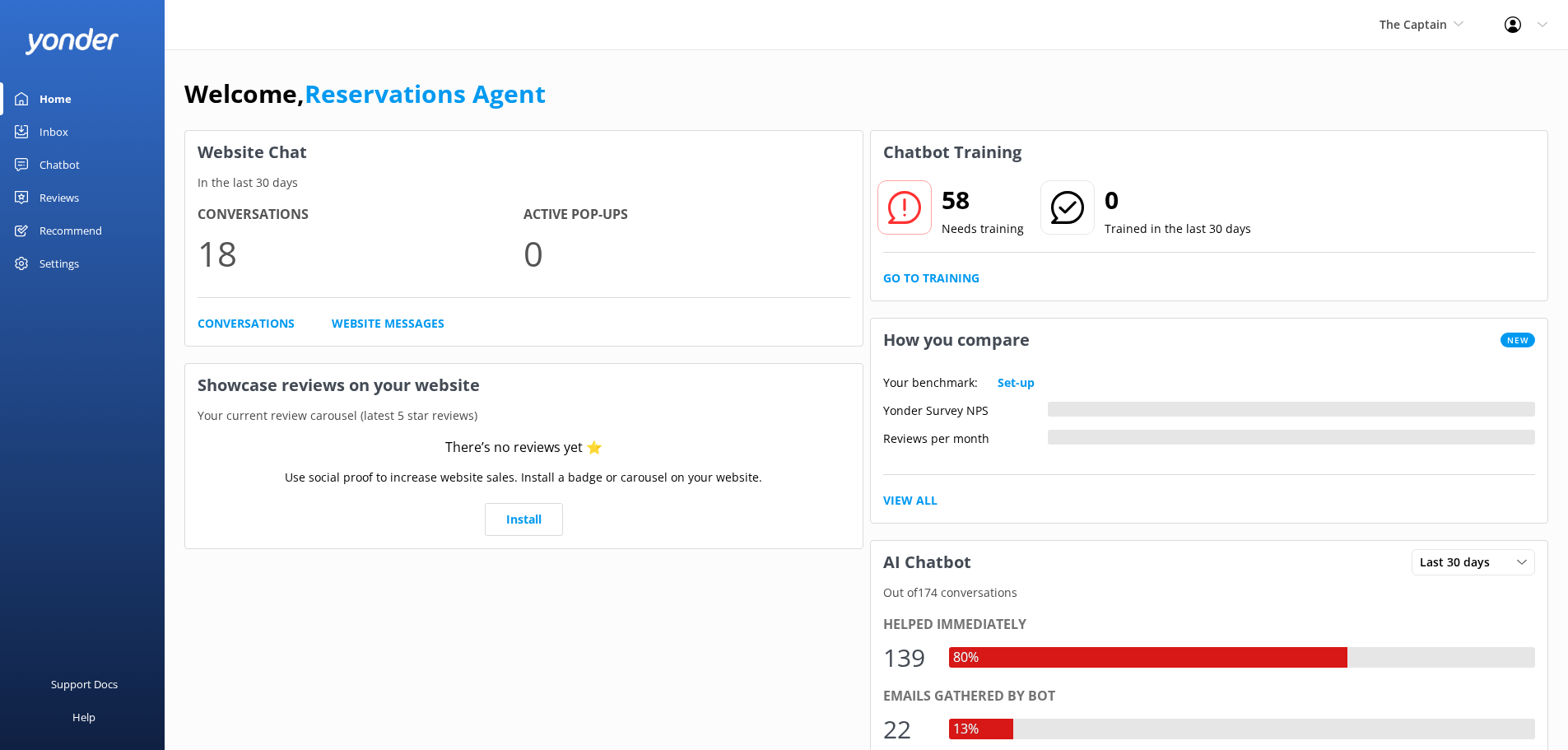
click at [73, 134] on link "Inbox" at bounding box center [82, 132] width 165 height 33
